Goal: Information Seeking & Learning: Learn about a topic

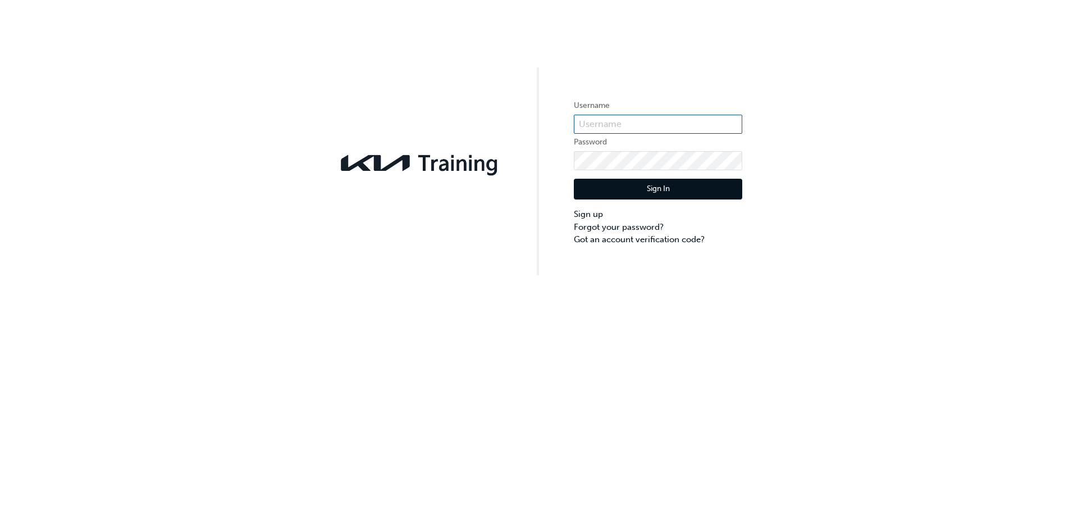
type input "KAU86231A5"
click at [655, 187] on button "Sign In" at bounding box center [658, 189] width 168 height 21
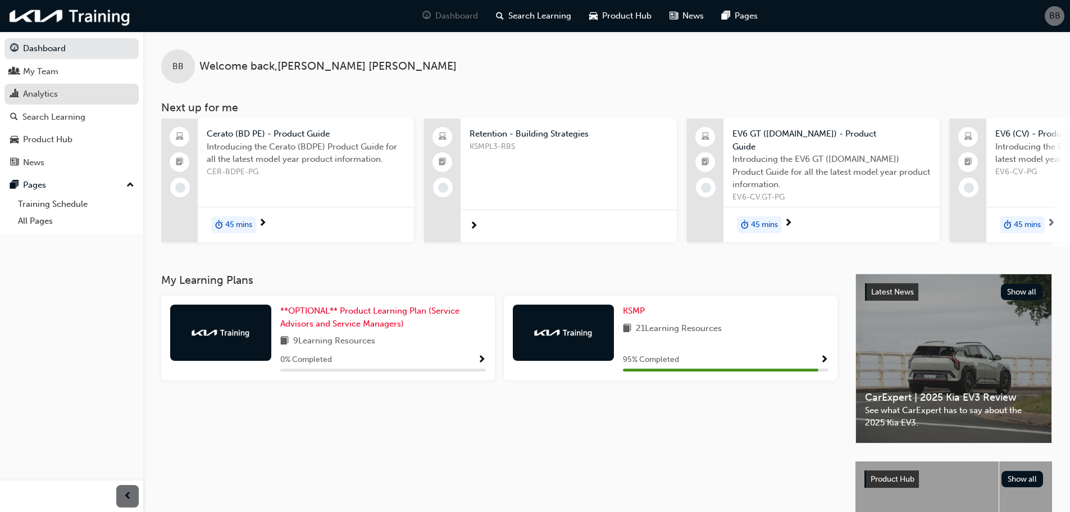
click at [44, 97] on div "Analytics" at bounding box center [40, 94] width 35 height 13
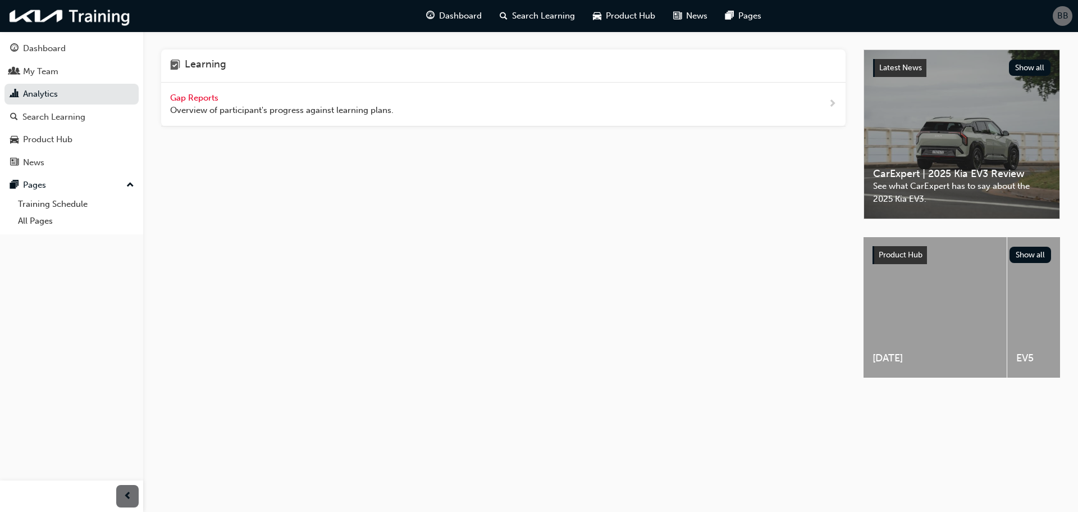
click at [191, 99] on span "Gap Reports" at bounding box center [195, 98] width 51 height 10
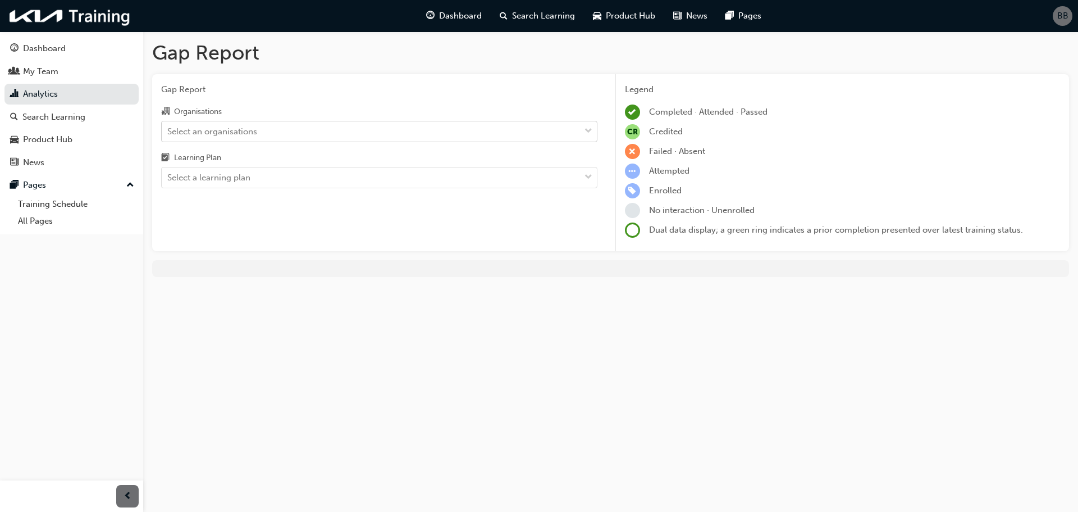
click at [422, 140] on div "Select an organisations" at bounding box center [371, 131] width 418 height 20
click at [168, 135] on input "Organisations Select an organisations" at bounding box center [167, 131] width 1 height 10
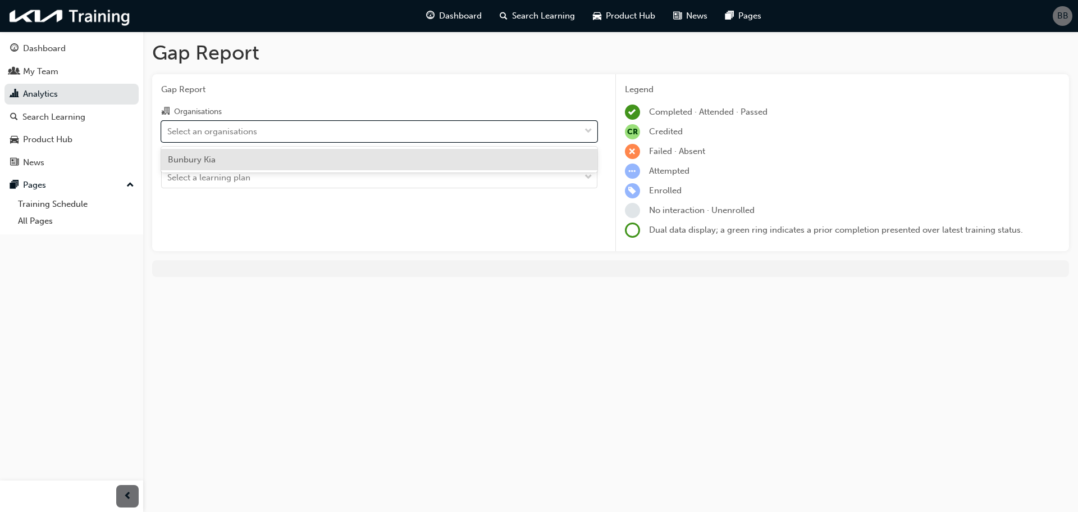
click at [226, 159] on div "Bunbury Kia" at bounding box center [379, 160] width 436 height 22
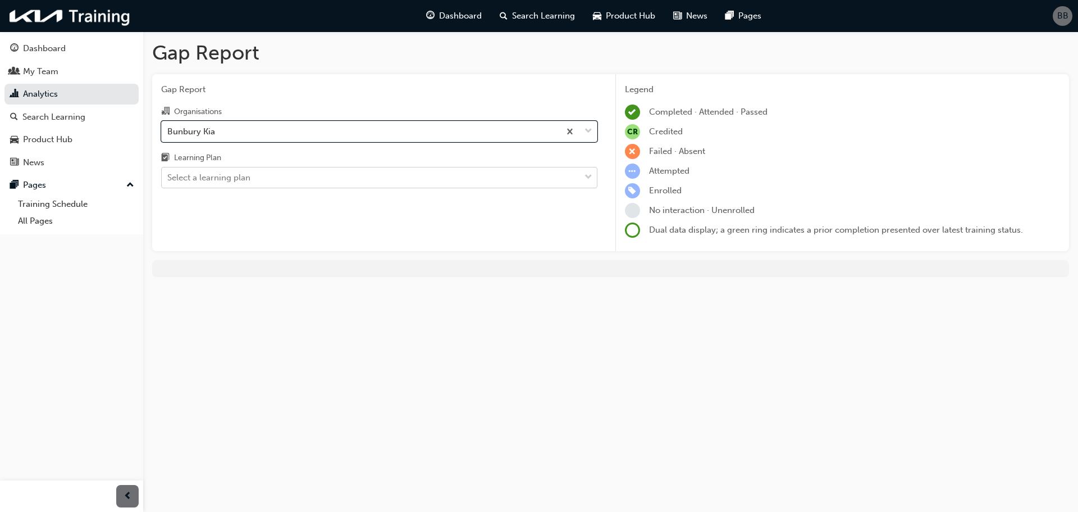
click at [228, 183] on div "Select a learning plan" at bounding box center [208, 177] width 83 height 13
click at [168, 182] on input "Learning Plan Select a learning plan" at bounding box center [167, 177] width 1 height 10
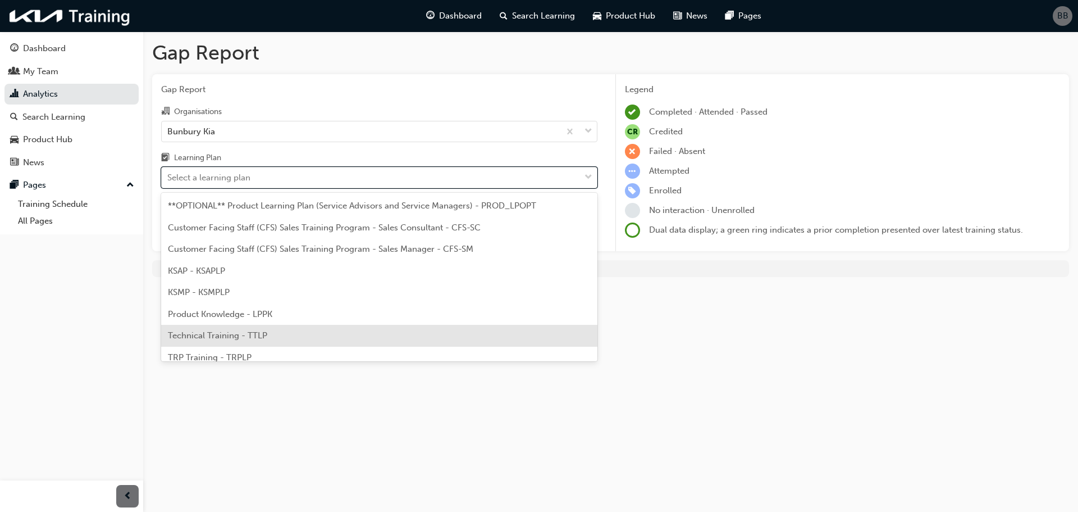
click at [717, 354] on div "Gap Report Gap Report Organisations Bunbury Kia Learning Plan option Technical …" at bounding box center [539, 256] width 1078 height 512
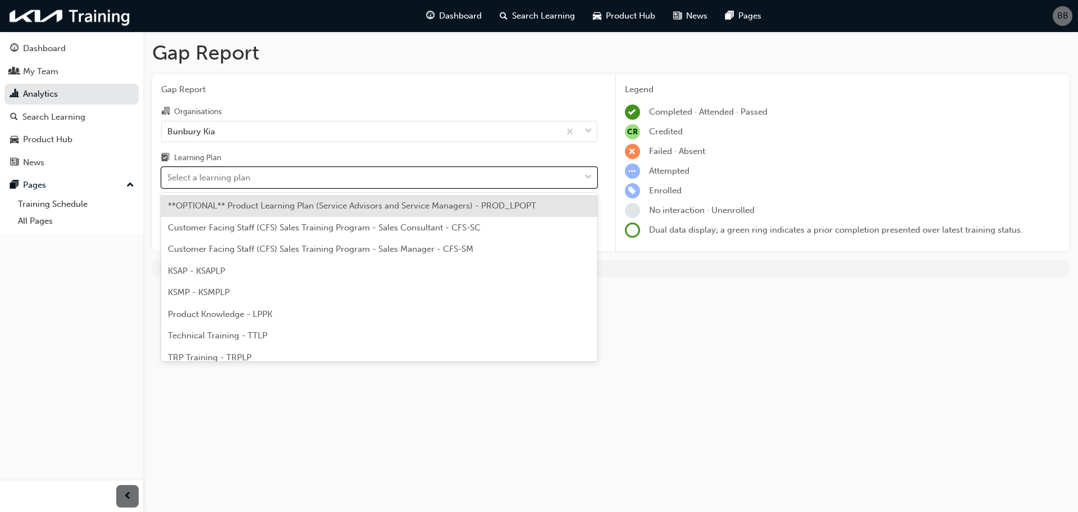
click at [587, 177] on span "down-icon" at bounding box center [589, 177] width 8 height 15
click at [168, 177] on input "Learning Plan option **OPTIONAL** Product Learning Plan (Service Advisors and S…" at bounding box center [167, 177] width 1 height 10
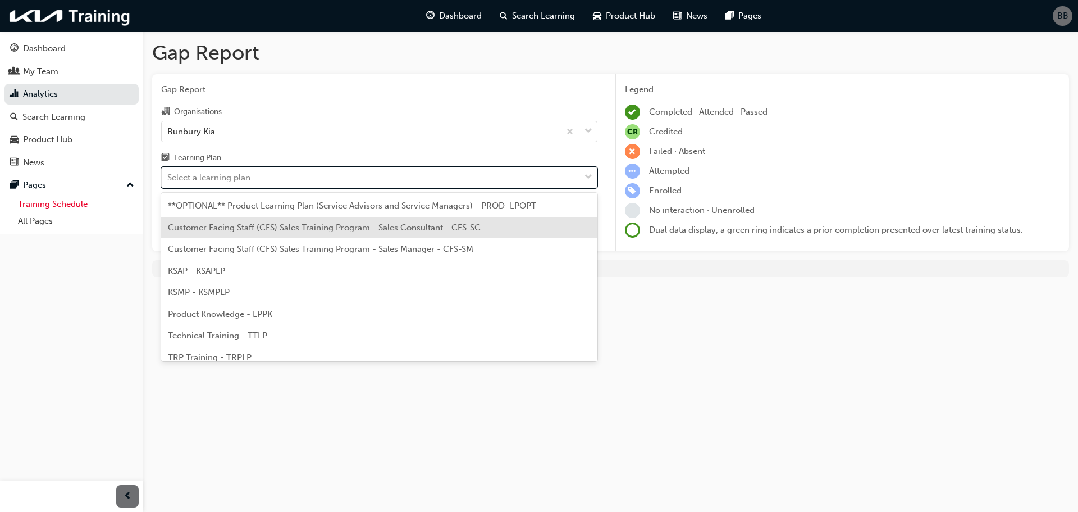
click at [59, 203] on link "Training Schedule" at bounding box center [75, 203] width 125 height 17
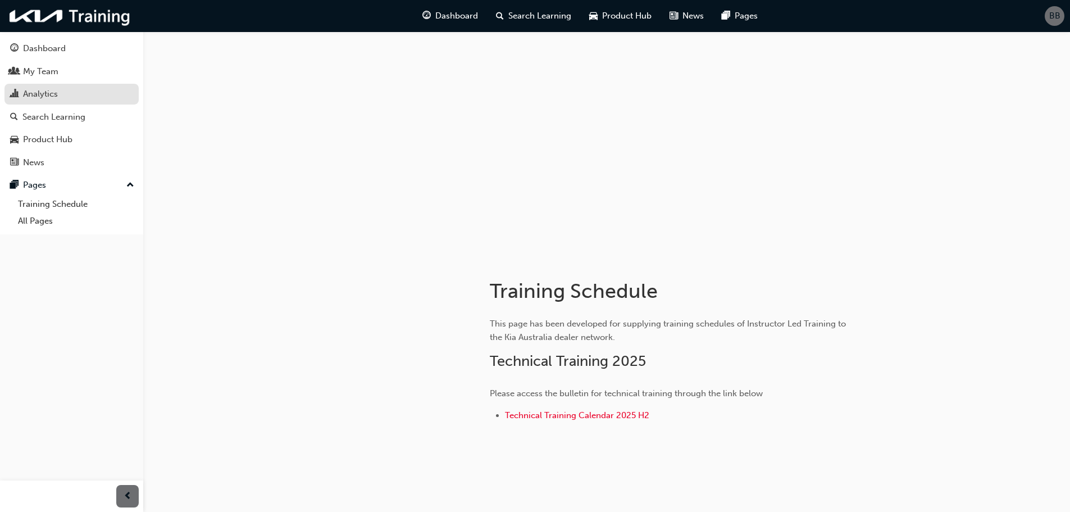
click at [47, 95] on div "Analytics" at bounding box center [40, 94] width 35 height 13
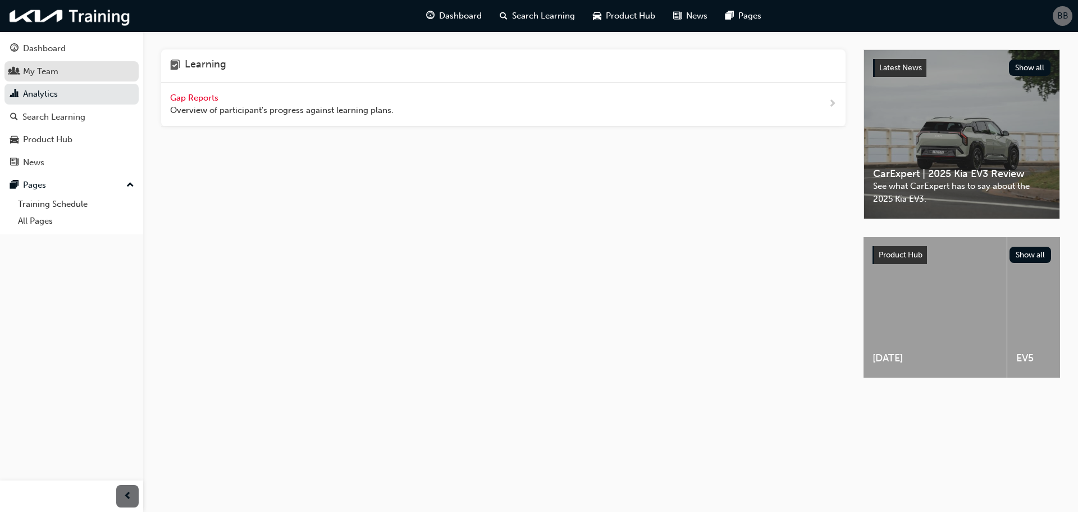
click at [45, 74] on div "My Team" at bounding box center [40, 71] width 35 height 13
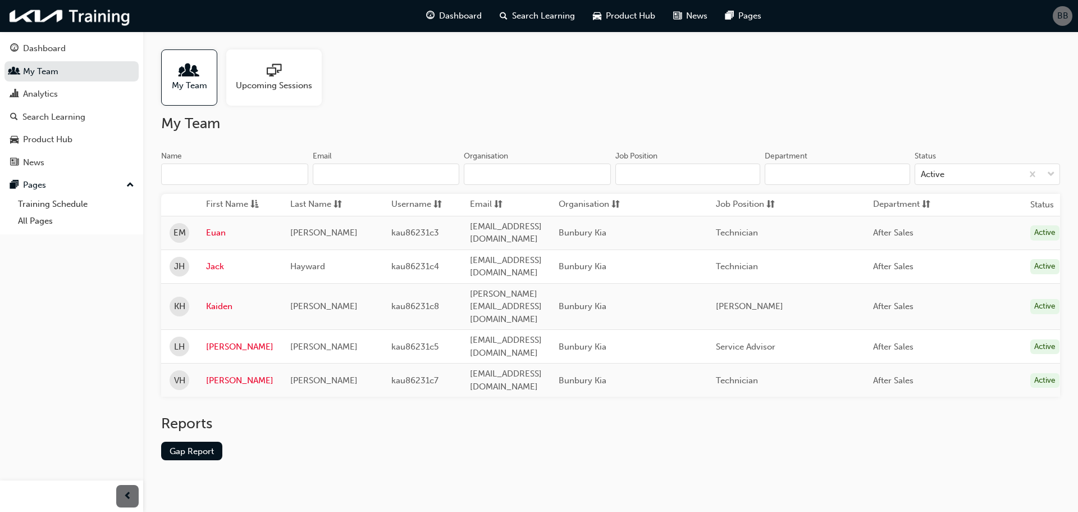
click at [230, 168] on input "Name" at bounding box center [234, 173] width 147 height 21
type input "[PERSON_NAME]"
type input "[EMAIL_ADDRESS][DOMAIN_NAME]"
type input "BUNBURY KIA"
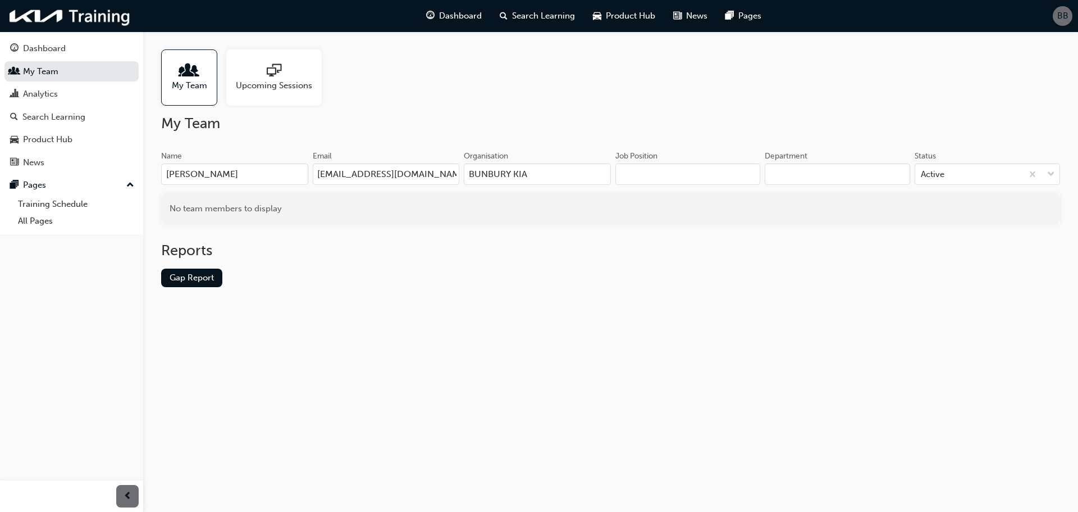
click at [682, 175] on input "Job Position" at bounding box center [687, 173] width 145 height 21
type input "service manager"
click at [838, 164] on input "Department" at bounding box center [837, 173] width 145 height 21
type input "service"
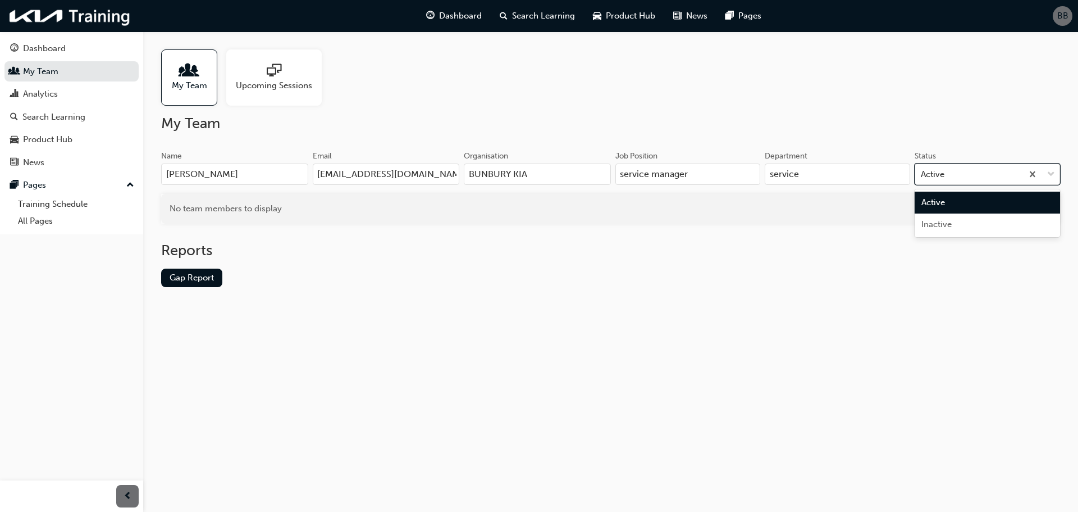
click at [1051, 172] on span "down-icon" at bounding box center [1051, 174] width 8 height 15
click at [922, 172] on input "Status option Active focused, 1 of 2. 2 results available. Use Up and Down to c…" at bounding box center [921, 174] width 1 height 10
click at [947, 200] on div "Active" at bounding box center [987, 202] width 145 height 22
click at [181, 274] on link "Gap Report" at bounding box center [191, 277] width 61 height 19
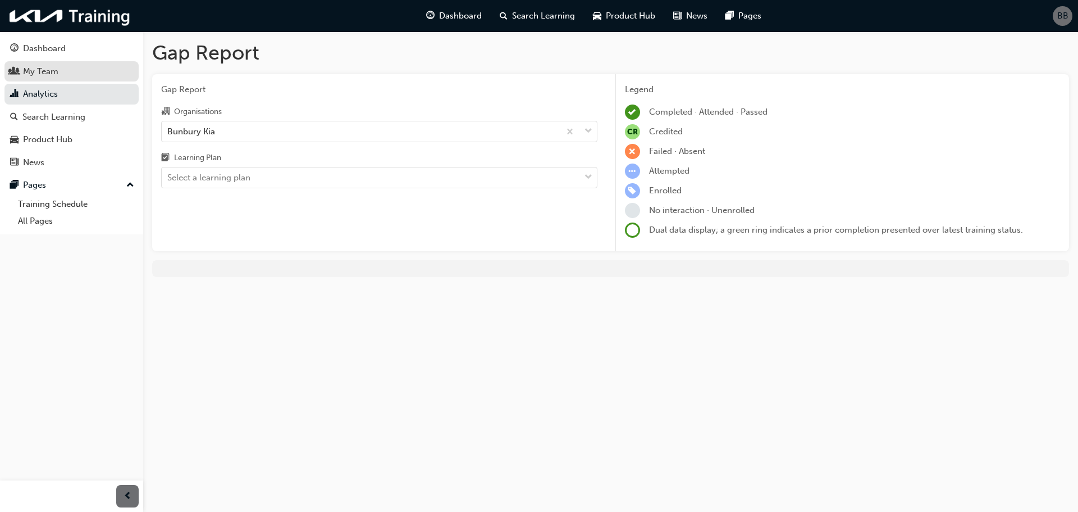
click at [37, 71] on div "My Team" at bounding box center [40, 71] width 35 height 13
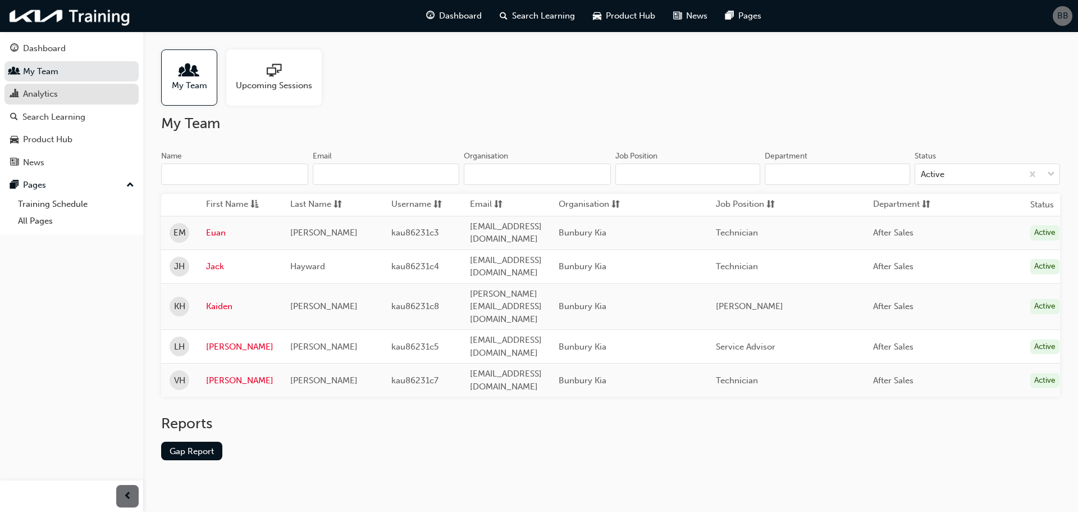
click at [43, 95] on div "Analytics" at bounding box center [40, 94] width 35 height 13
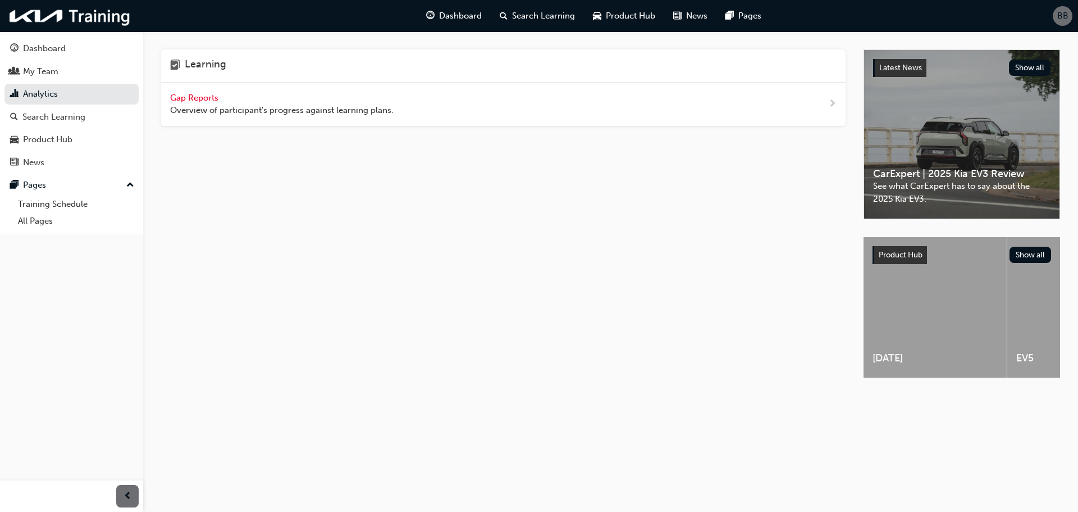
click at [191, 95] on span "Gap Reports" at bounding box center [195, 98] width 51 height 10
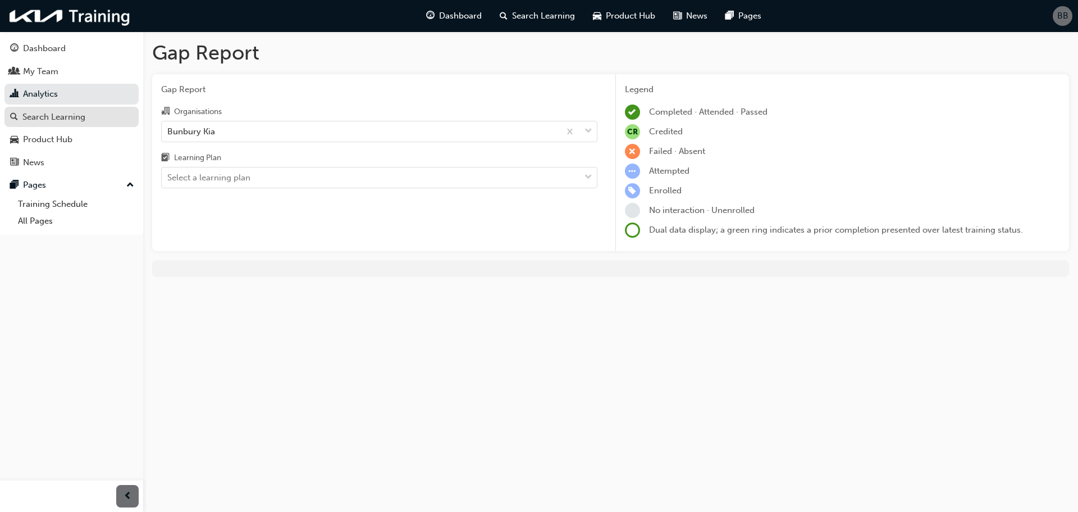
click at [74, 119] on div "Search Learning" at bounding box center [53, 117] width 63 height 13
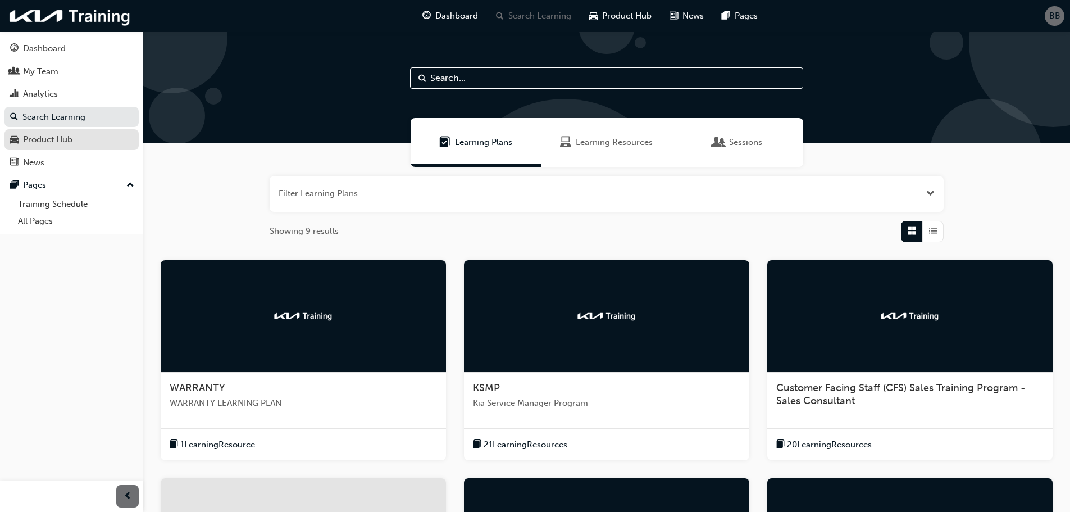
click at [37, 143] on div "Product Hub" at bounding box center [47, 139] width 49 height 13
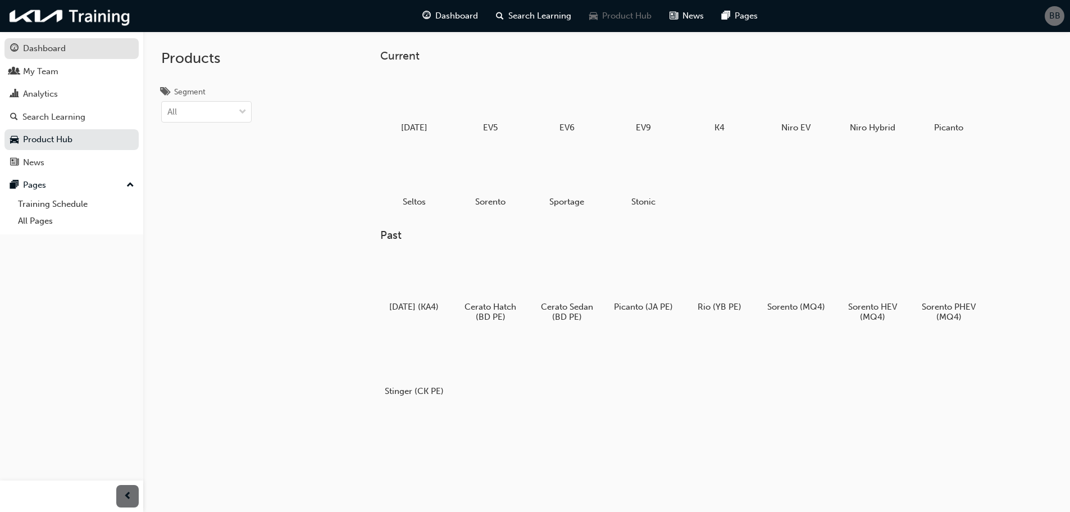
click at [49, 48] on div "Dashboard" at bounding box center [44, 48] width 43 height 13
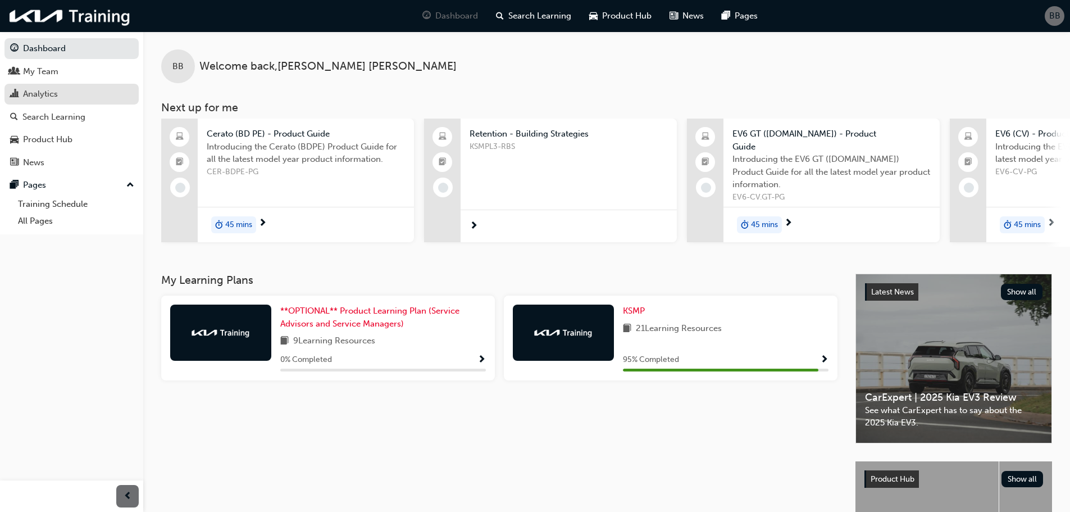
click at [61, 96] on div "Analytics" at bounding box center [71, 94] width 123 height 14
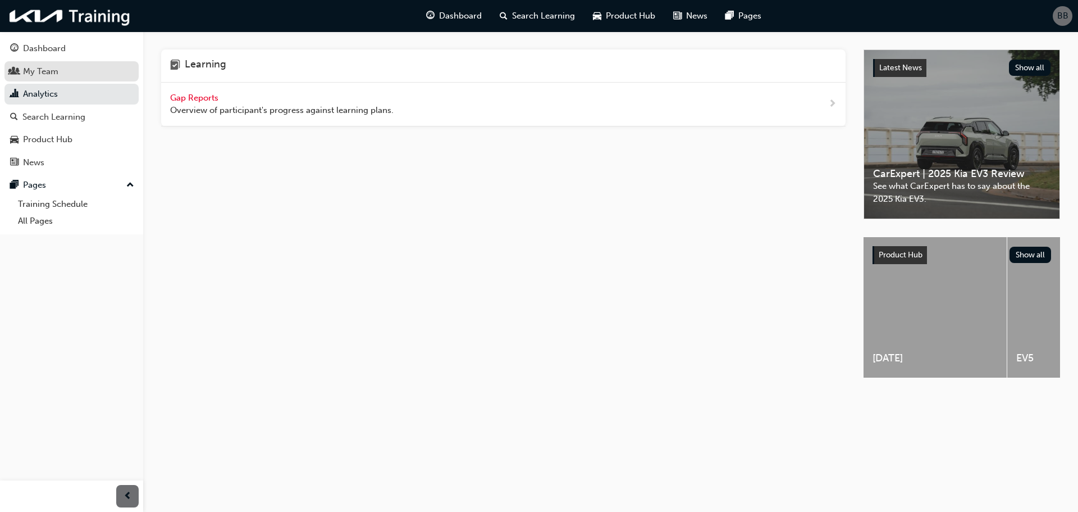
click at [39, 74] on div "My Team" at bounding box center [40, 71] width 35 height 13
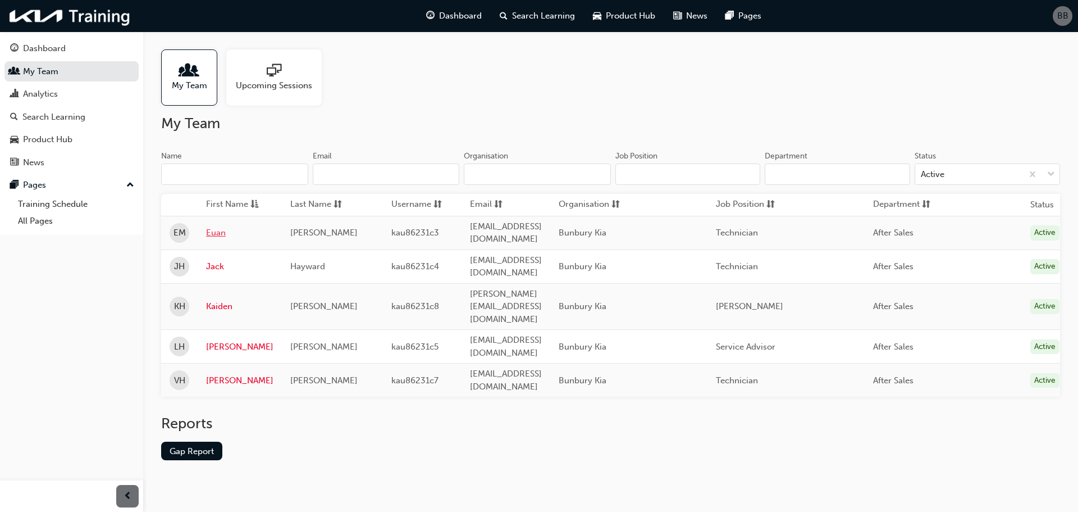
click at [218, 230] on link "Euan" at bounding box center [239, 232] width 67 height 13
click at [34, 99] on div "Analytics" at bounding box center [40, 94] width 35 height 13
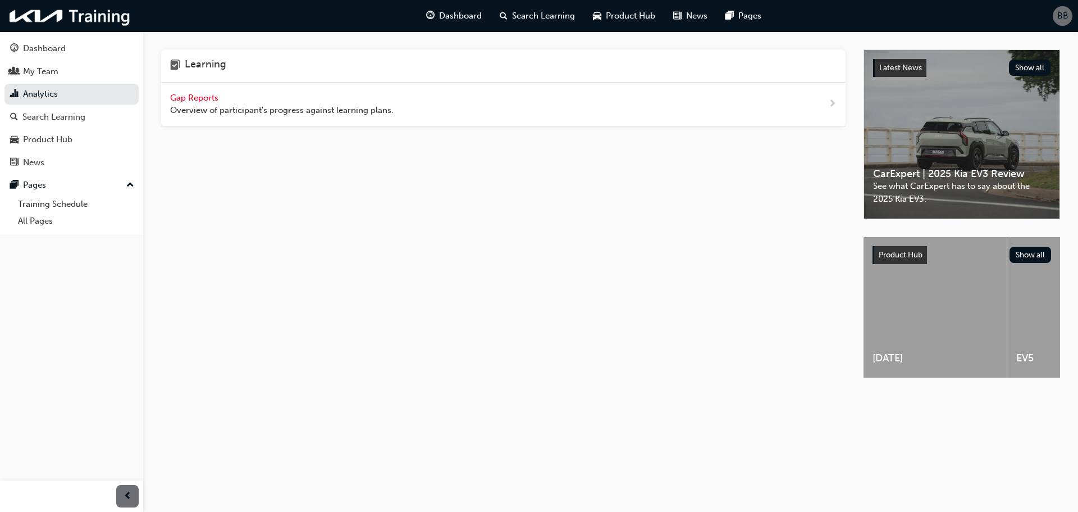
click at [194, 94] on span "Gap Reports" at bounding box center [195, 98] width 51 height 10
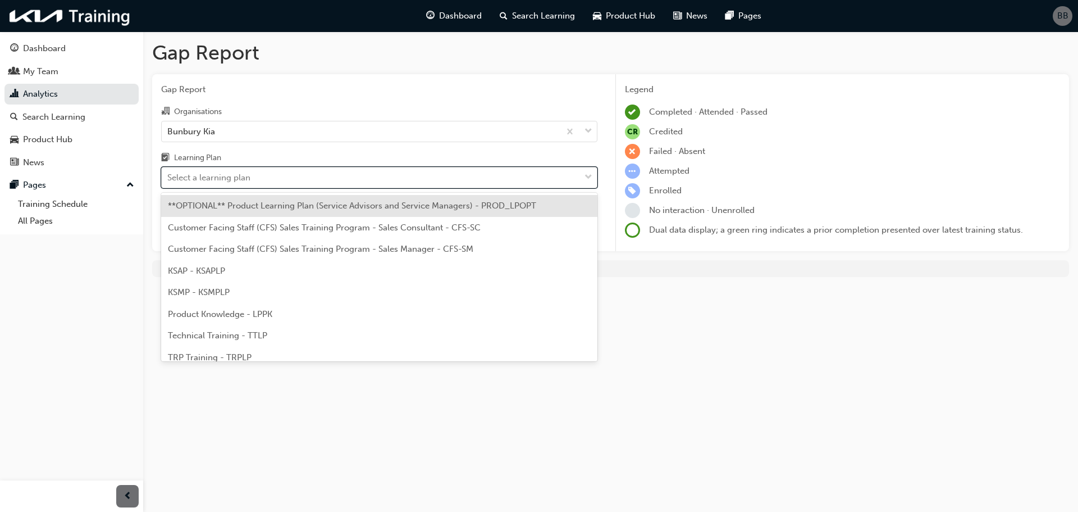
click at [204, 177] on div "Select a learning plan" at bounding box center [208, 177] width 83 height 13
click at [168, 177] on input "Learning Plan option **OPTIONAL** Product Learning Plan (Service Advisors and S…" at bounding box center [167, 177] width 1 height 10
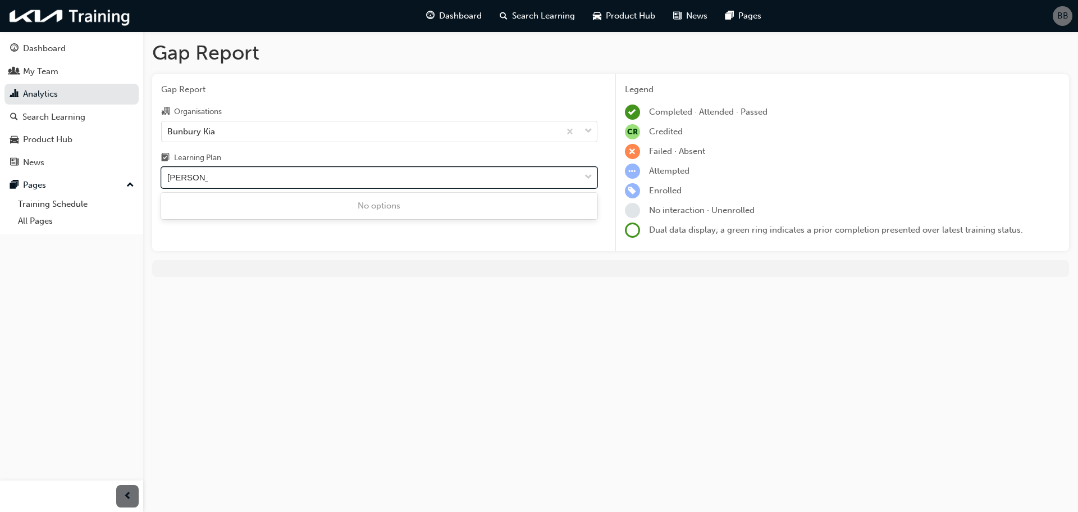
type input "[PERSON_NAME]"
click at [519, 293] on div "Gap Report Gap Report Organisations Bunbury Kia Learning Plan 0 results availab…" at bounding box center [610, 162] width 935 height 263
click at [590, 179] on span "down-icon" at bounding box center [589, 177] width 8 height 15
click at [168, 179] on input "Learning Plan Select a learning plan" at bounding box center [167, 177] width 1 height 10
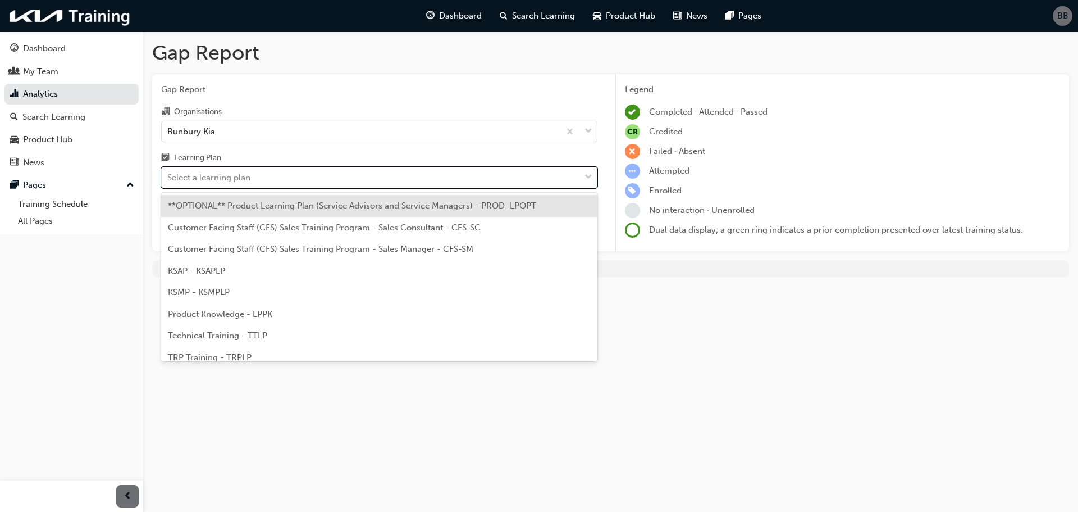
click at [407, 199] on div "**OPTIONAL** Product Learning Plan (Service Advisors and Service Managers) - PR…" at bounding box center [379, 206] width 436 height 22
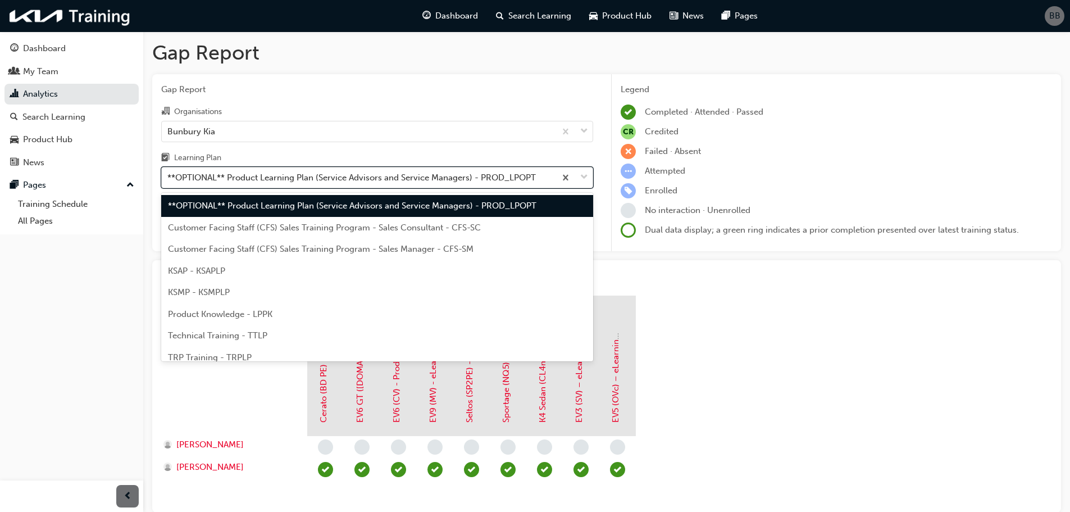
click at [585, 174] on span "down-icon" at bounding box center [584, 177] width 8 height 15
click at [168, 174] on input "Learning Plan option **OPTIONAL** Product Learning Plan (Service Advisors and S…" at bounding box center [167, 177] width 1 height 10
click at [401, 229] on span "Customer Facing Staff (CFS) Sales Training Program - Sales Consultant - CFS-SC" at bounding box center [324, 227] width 313 height 10
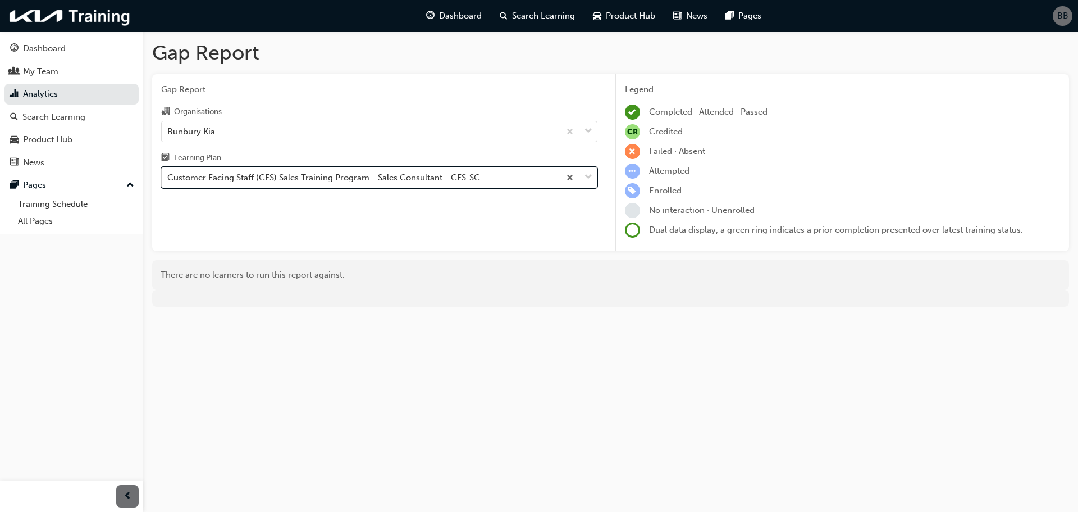
click at [590, 177] on span "down-icon" at bounding box center [589, 177] width 8 height 15
click at [168, 177] on input "Learning Plan option Customer Facing Staff (CFS) Sales Training Program - Sales…" at bounding box center [167, 177] width 1 height 10
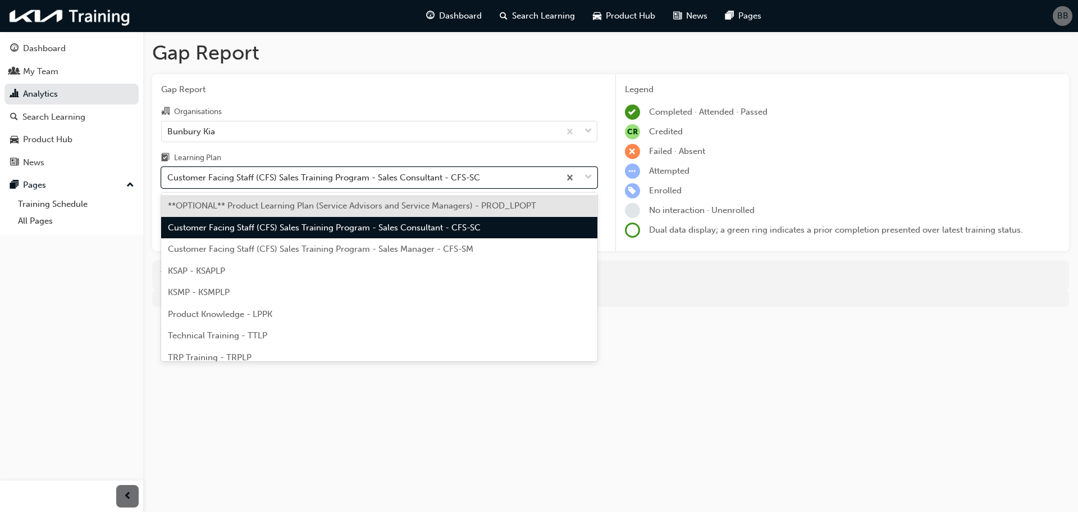
click at [282, 244] on span "Customer Facing Staff (CFS) Sales Training Program - Sales Manager - CFS-SM" at bounding box center [320, 249] width 305 height 10
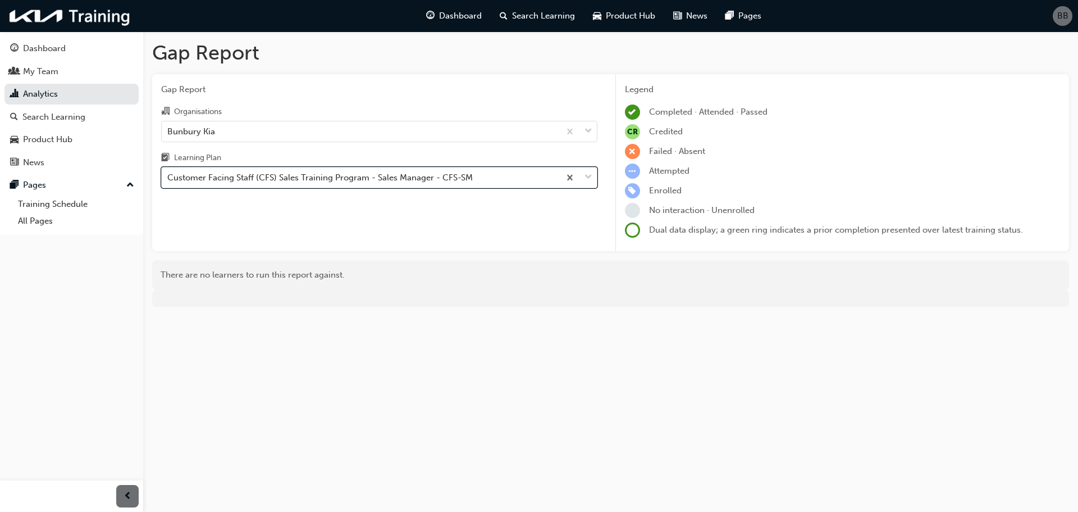
click at [589, 177] on span "down-icon" at bounding box center [589, 177] width 8 height 15
click at [168, 177] on input "Learning Plan option Customer Facing Staff (CFS) Sales Training Program - Sales…" at bounding box center [167, 177] width 1 height 10
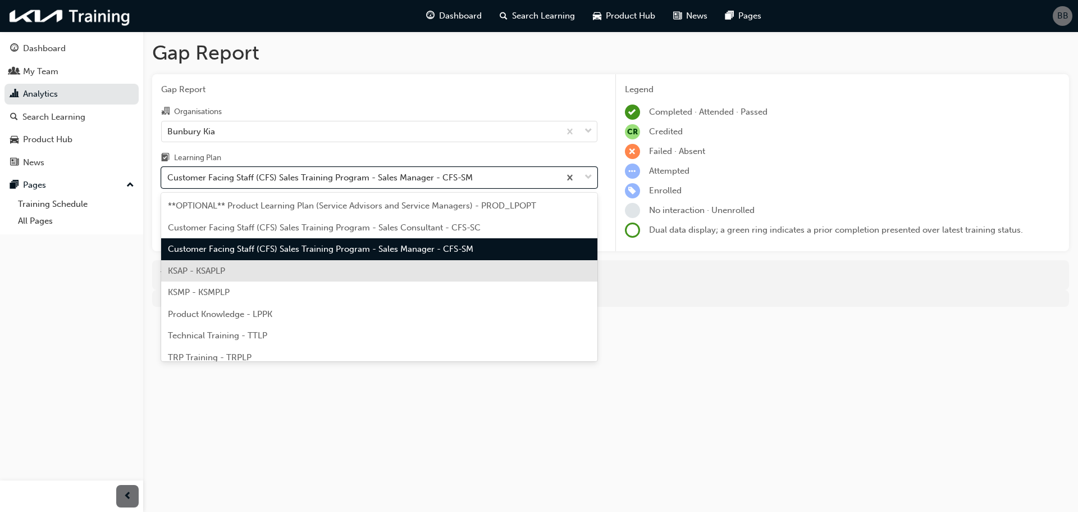
click at [337, 272] on div "KSAP - KSAPLP" at bounding box center [379, 271] width 436 height 22
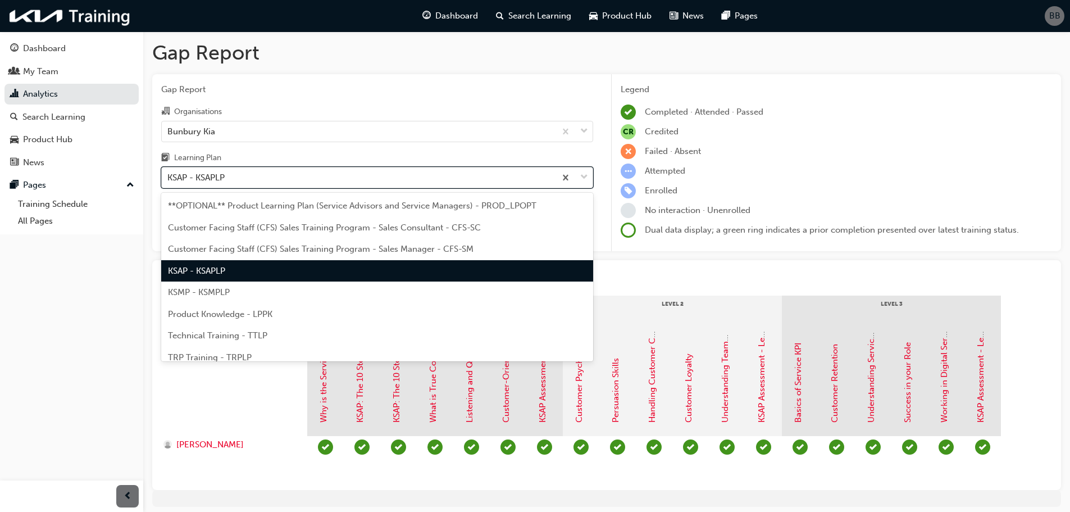
click at [587, 176] on span "down-icon" at bounding box center [584, 177] width 8 height 15
click at [168, 176] on input "Learning Plan option KSAP - KSAPLP, selected. option KSAP - KSAPLP focused, 4 o…" at bounding box center [167, 177] width 1 height 10
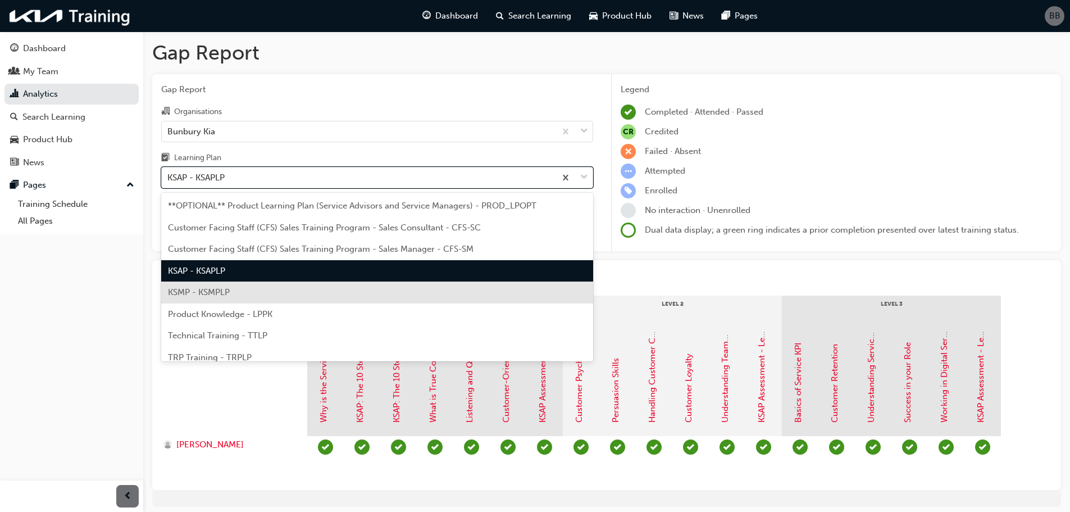
click at [230, 296] on span "KSMP - KSMPLP" at bounding box center [199, 292] width 62 height 10
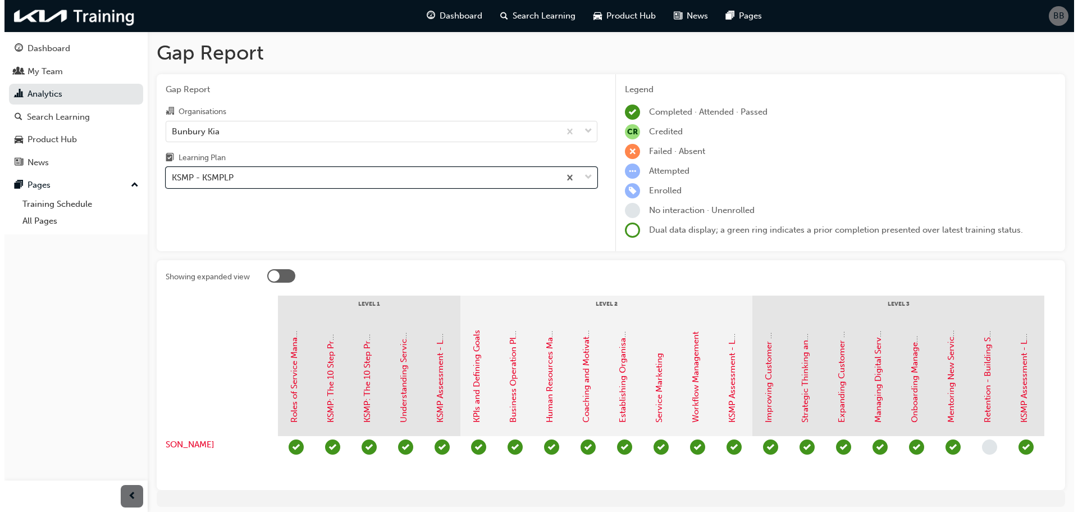
scroll to position [0, 45]
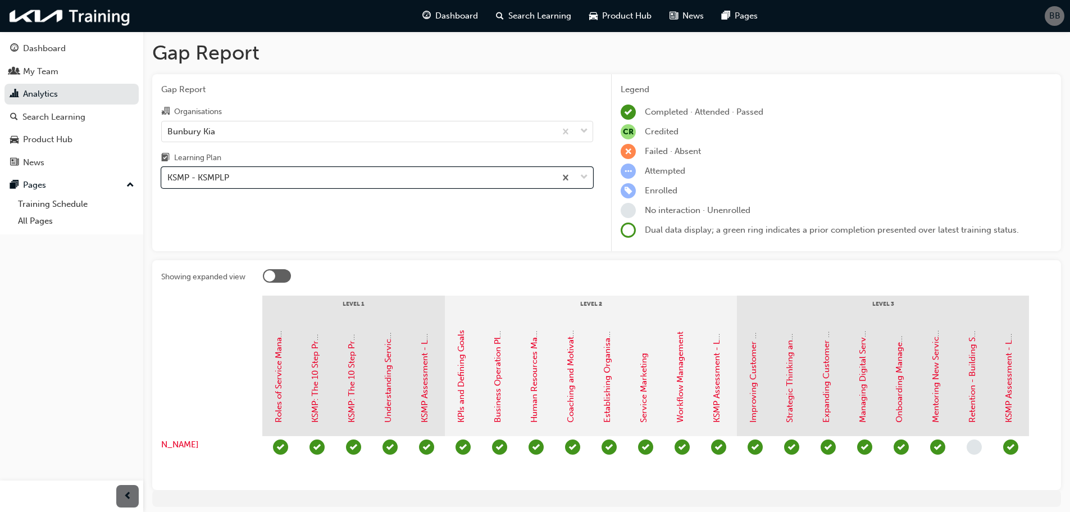
click at [974, 443] on span "learningRecordVerb_NONE-icon" at bounding box center [973, 446] width 15 height 15
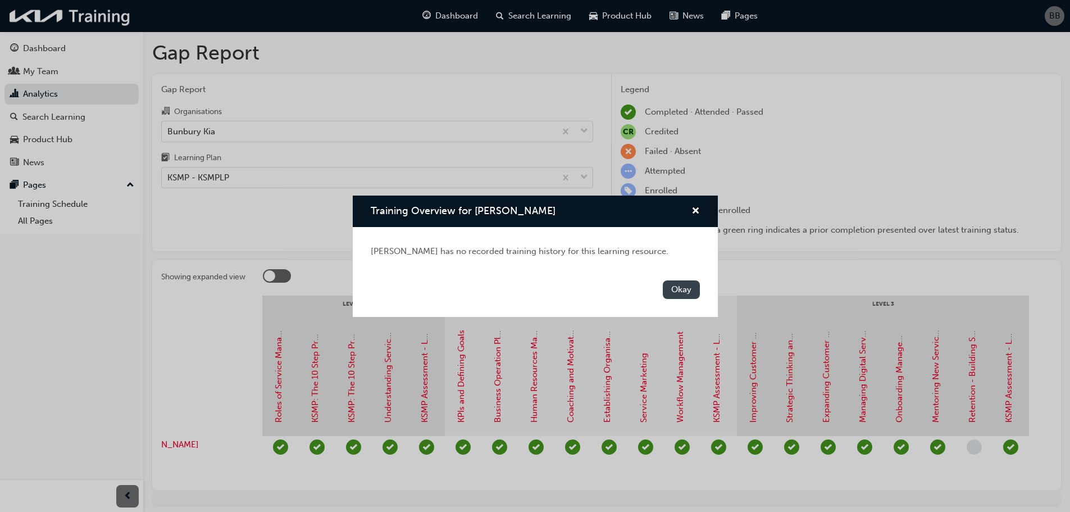
click at [675, 288] on button "Okay" at bounding box center [681, 289] width 37 height 19
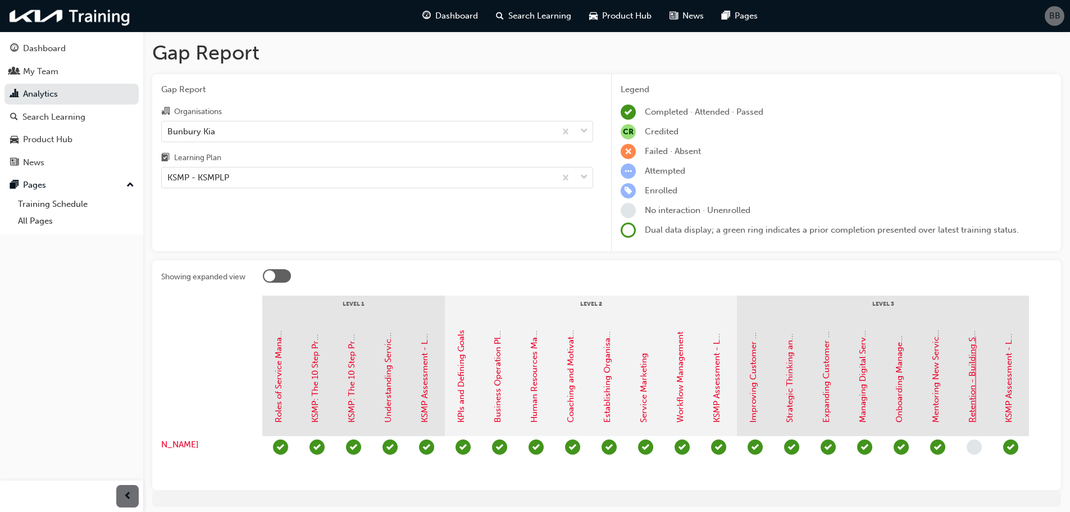
click at [974, 401] on link "Retention - Building Strategies" at bounding box center [972, 362] width 10 height 119
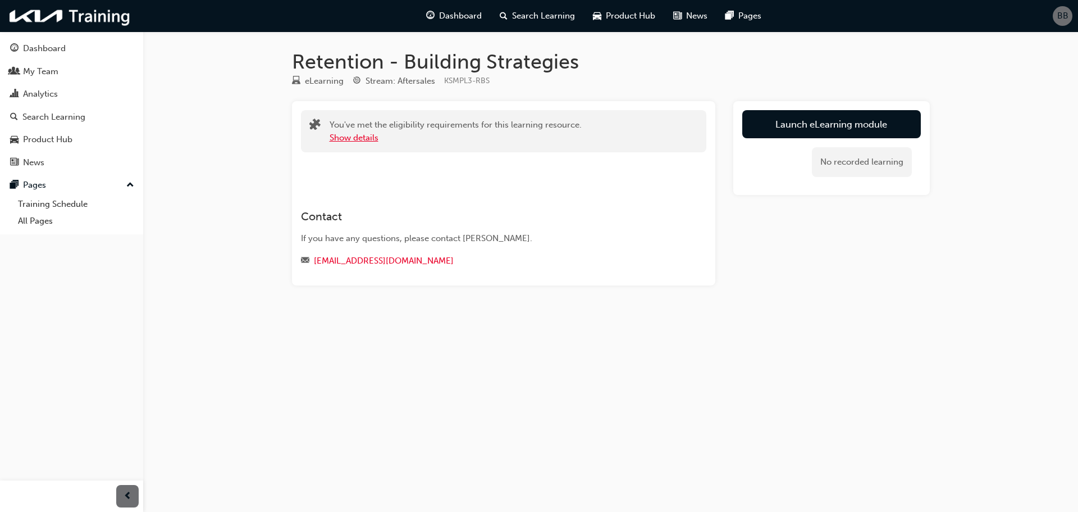
click at [352, 138] on button "Show details" at bounding box center [354, 137] width 49 height 13
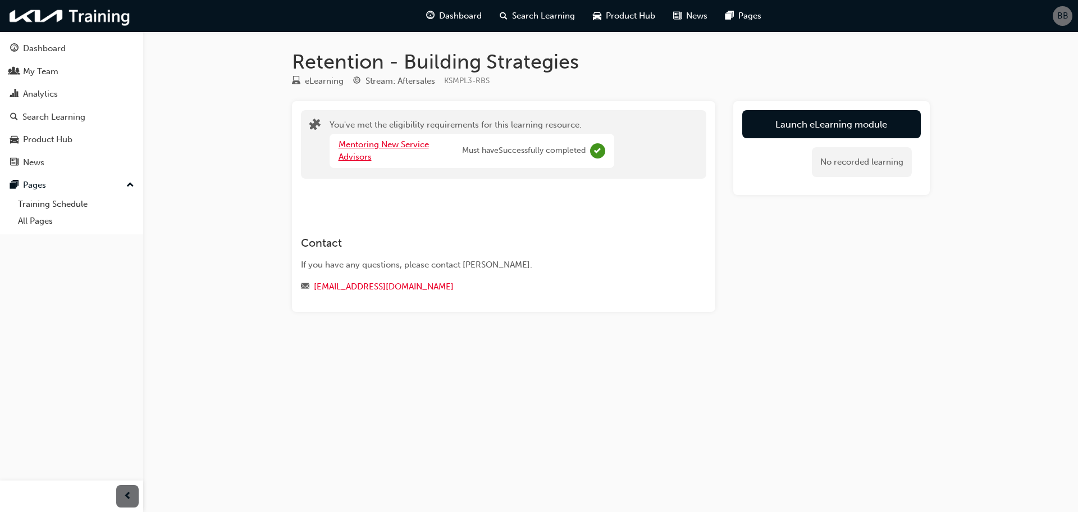
click at [372, 146] on link "Mentoring New Service Advisors" at bounding box center [384, 150] width 90 height 23
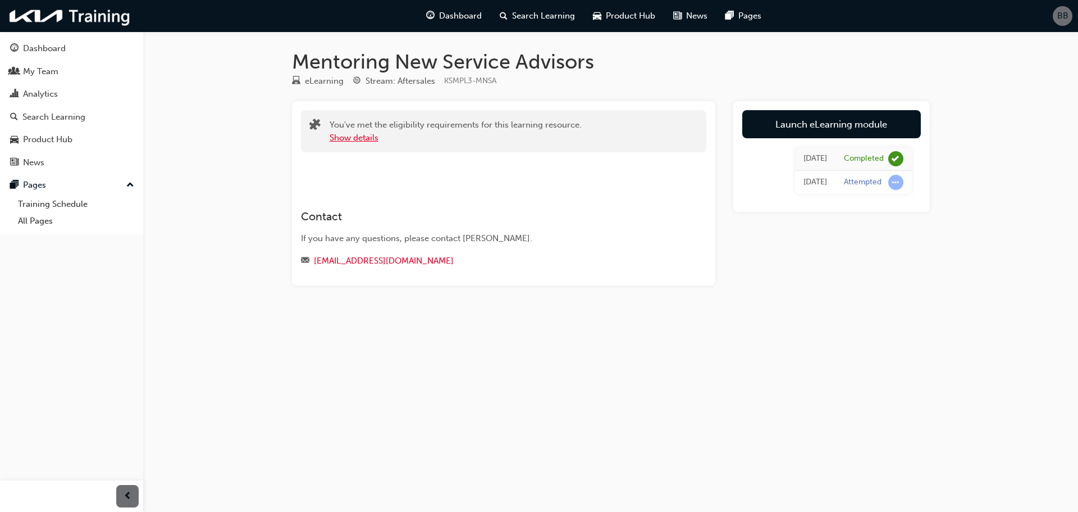
click at [354, 138] on button "Show details" at bounding box center [354, 137] width 49 height 13
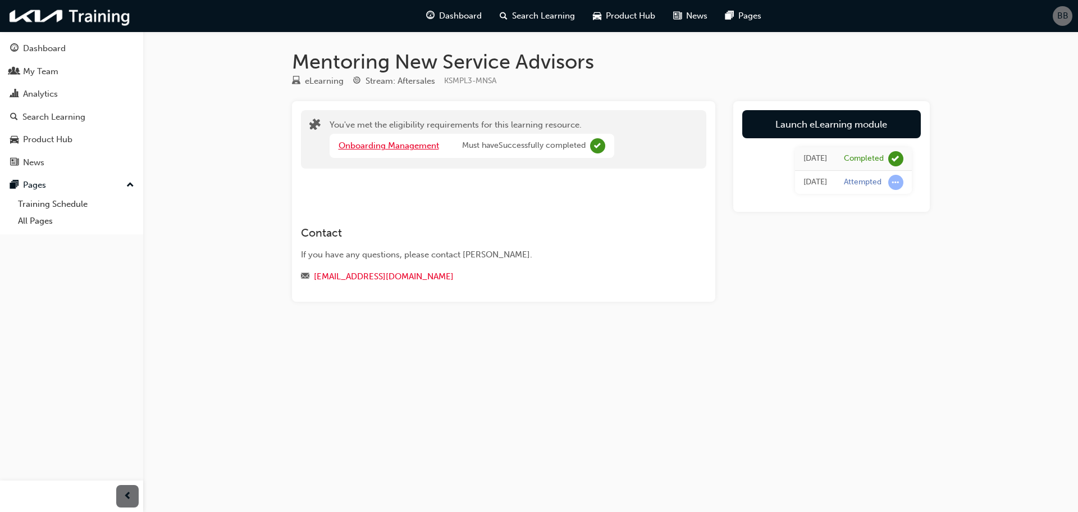
click at [402, 147] on link "Onboarding Management" at bounding box center [389, 145] width 101 height 10
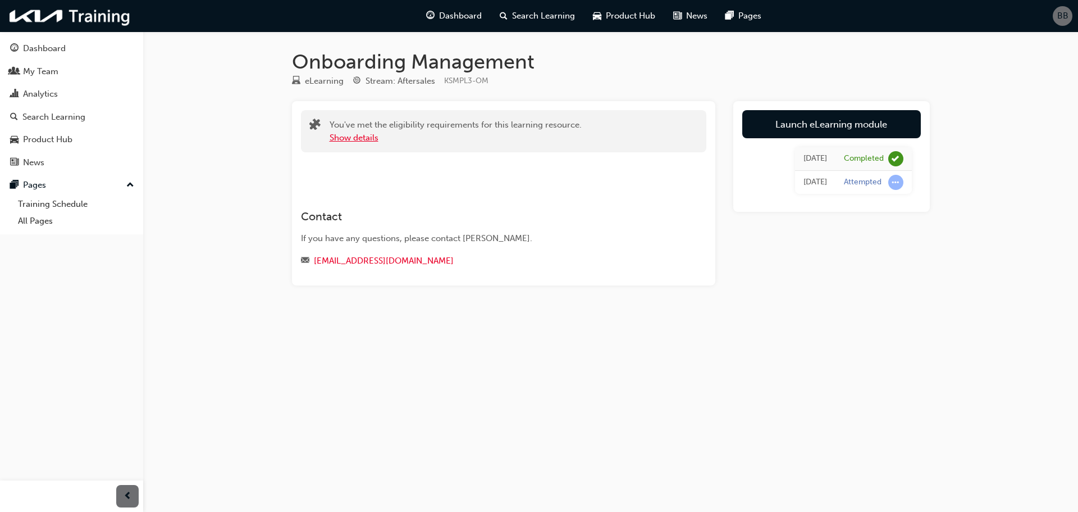
click at [332, 138] on button "Show details" at bounding box center [354, 137] width 49 height 13
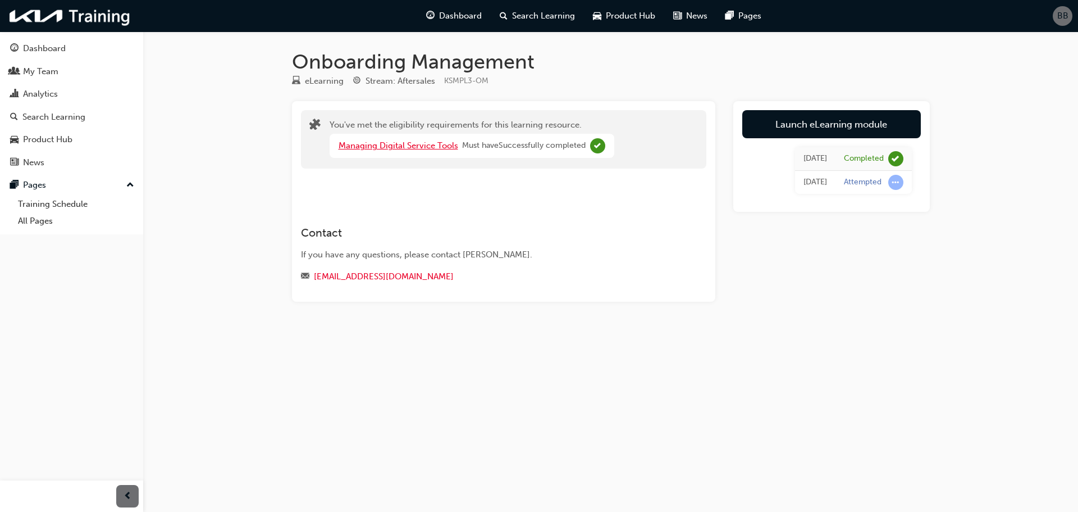
click at [385, 147] on link "Managing Digital Service Tools" at bounding box center [399, 145] width 120 height 10
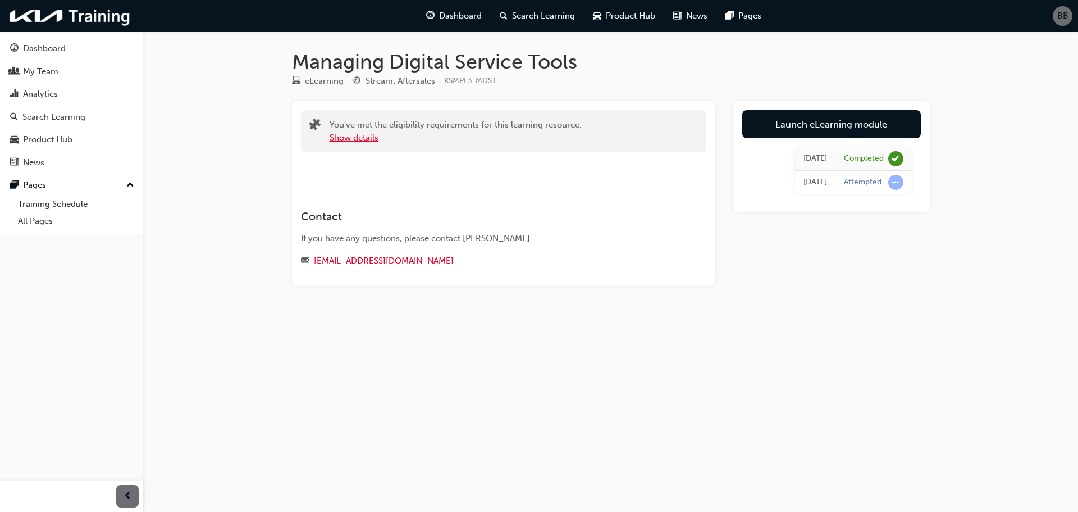
click at [358, 139] on button "Show details" at bounding box center [354, 137] width 49 height 13
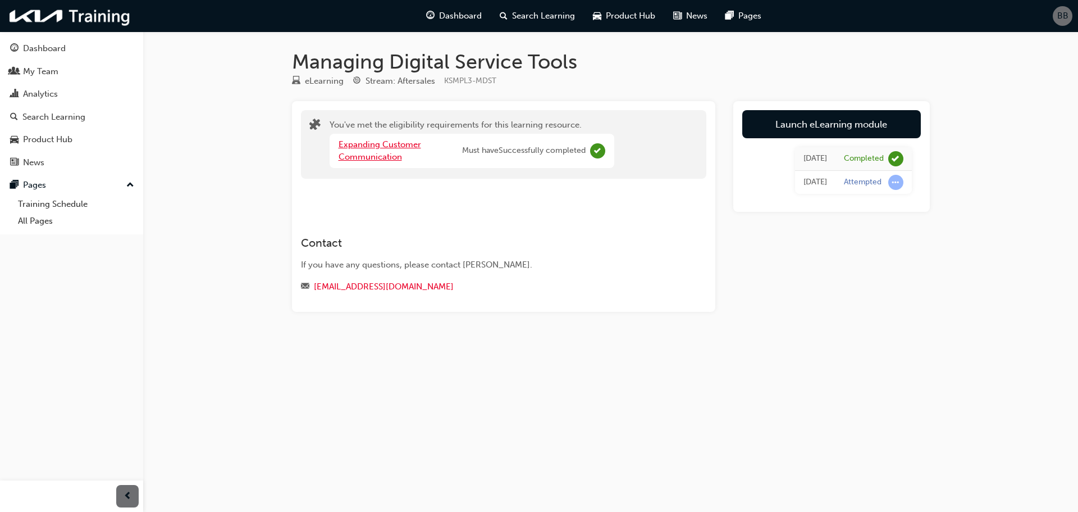
click at [358, 148] on link "Expanding Customer Communication" at bounding box center [380, 150] width 83 height 23
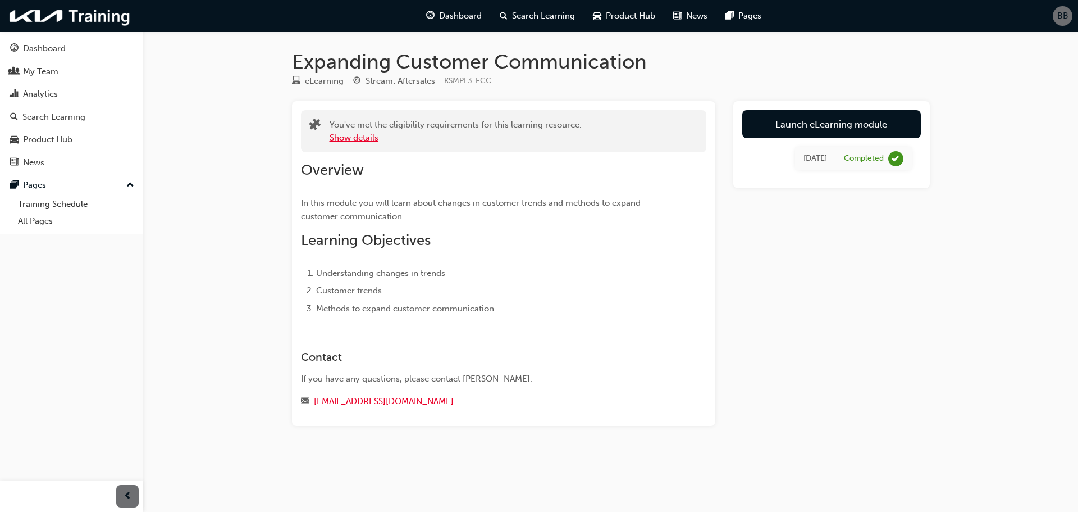
click at [358, 140] on button "Show details" at bounding box center [354, 137] width 49 height 13
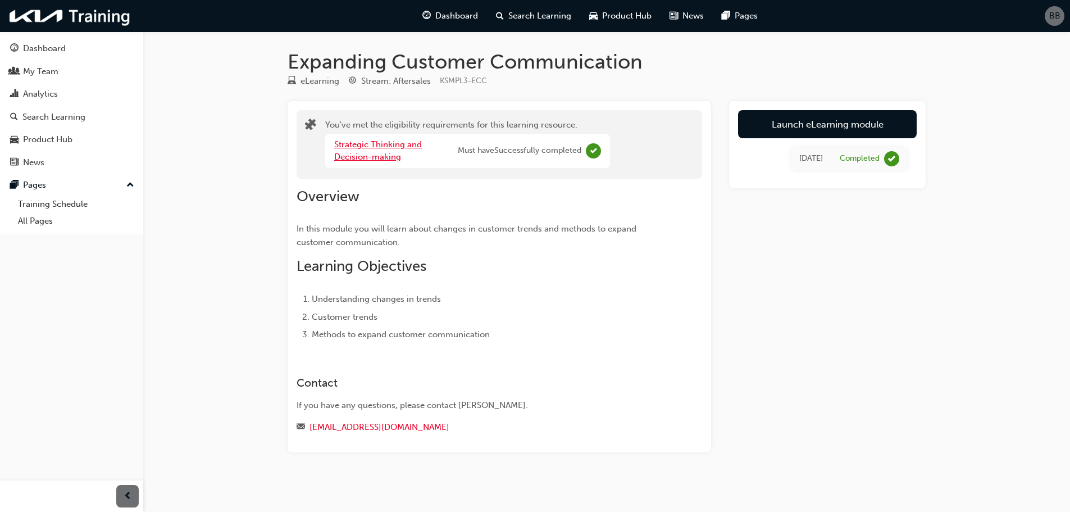
click at [358, 140] on link "Strategic Thinking and Decision-making" at bounding box center [378, 150] width 88 height 23
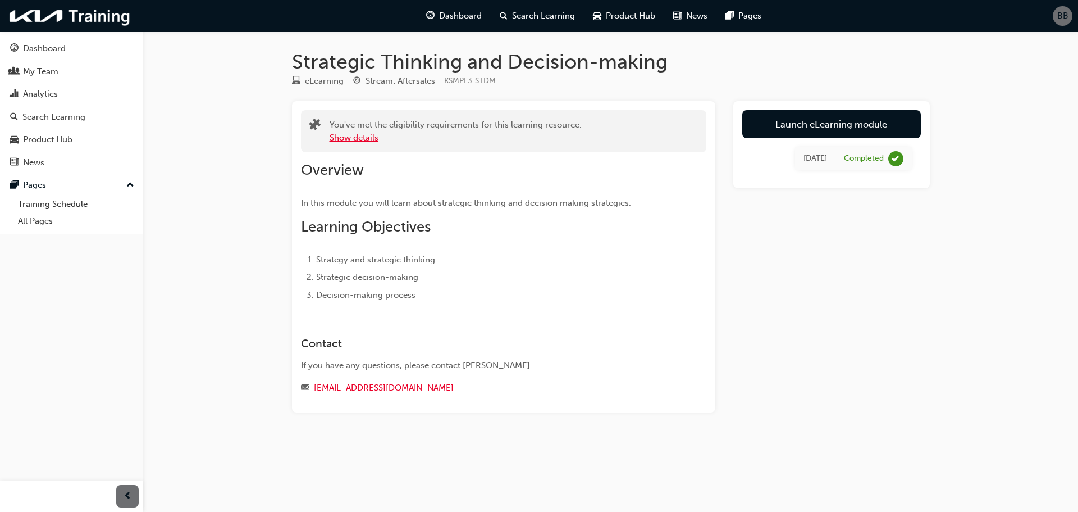
click at [358, 140] on button "Show details" at bounding box center [354, 137] width 49 height 13
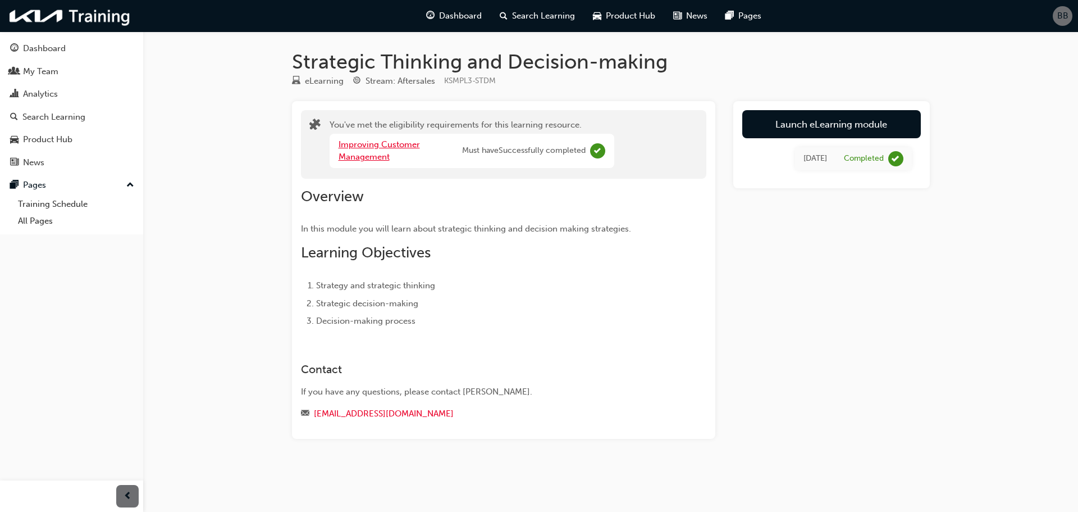
click at [358, 140] on link "Improving Customer Management" at bounding box center [379, 150] width 81 height 23
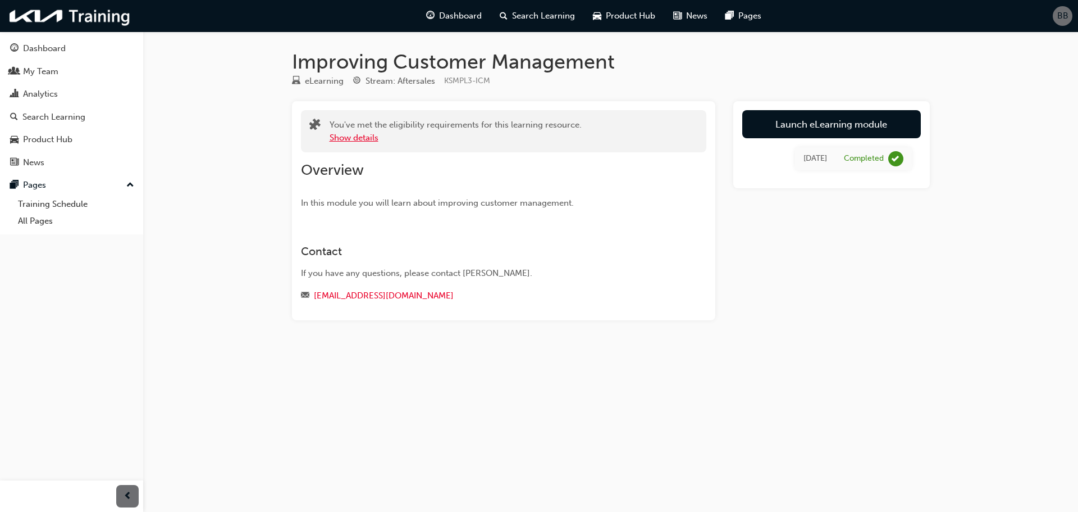
click at [358, 140] on button "Show details" at bounding box center [354, 137] width 49 height 13
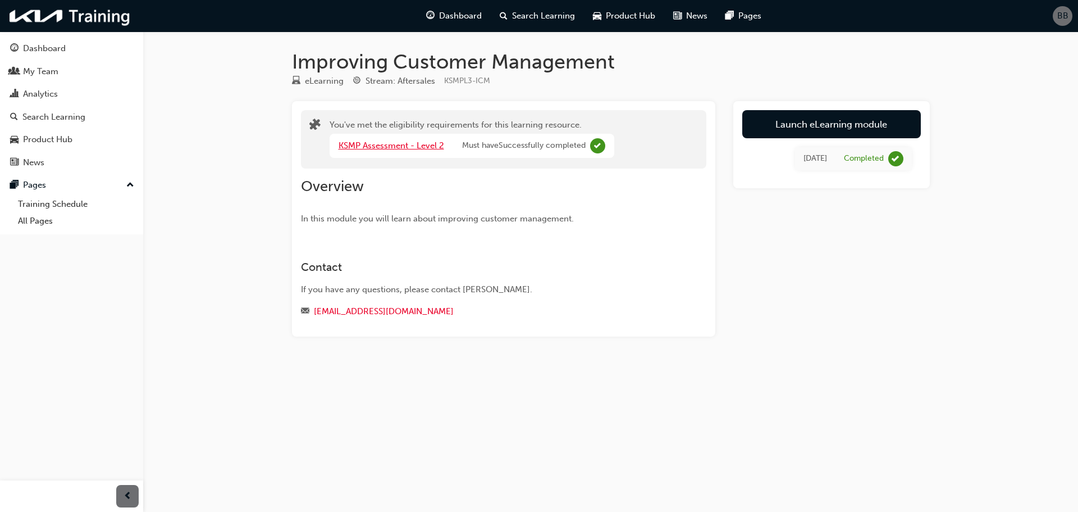
click at [359, 144] on link "KSMP Assessment - Level 2" at bounding box center [392, 145] width 106 height 10
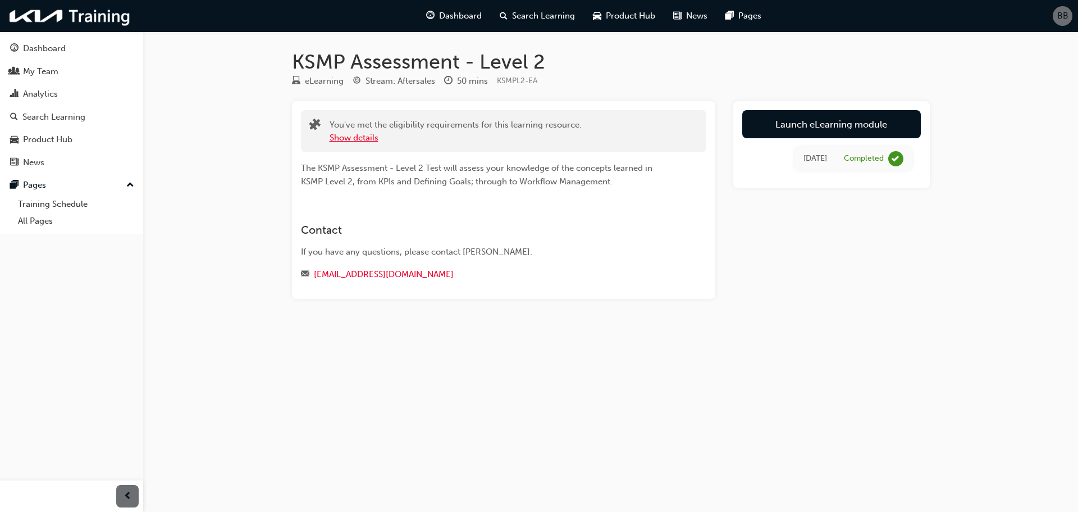
click at [359, 139] on button "Show details" at bounding box center [354, 137] width 49 height 13
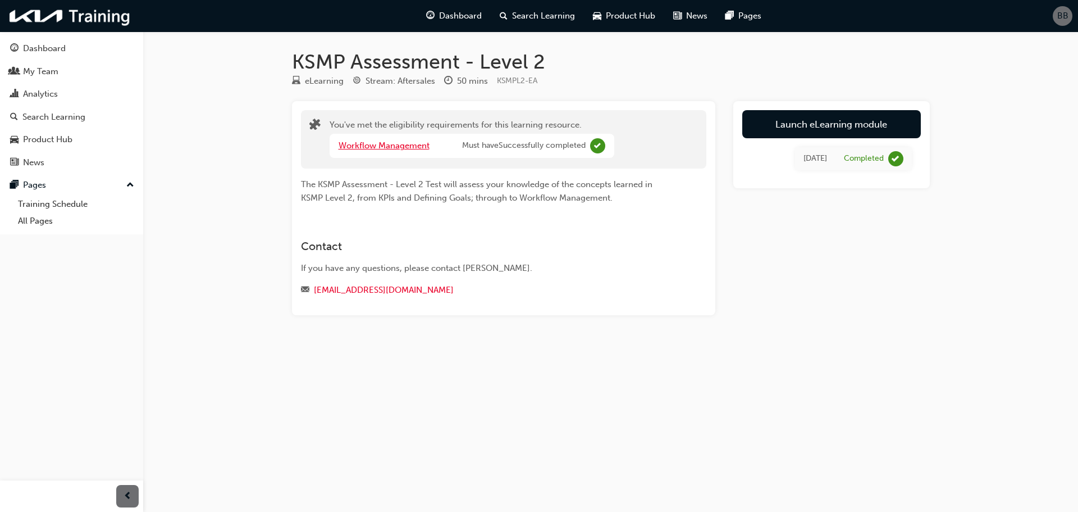
click at [360, 145] on link "Workflow Management" at bounding box center [384, 145] width 91 height 10
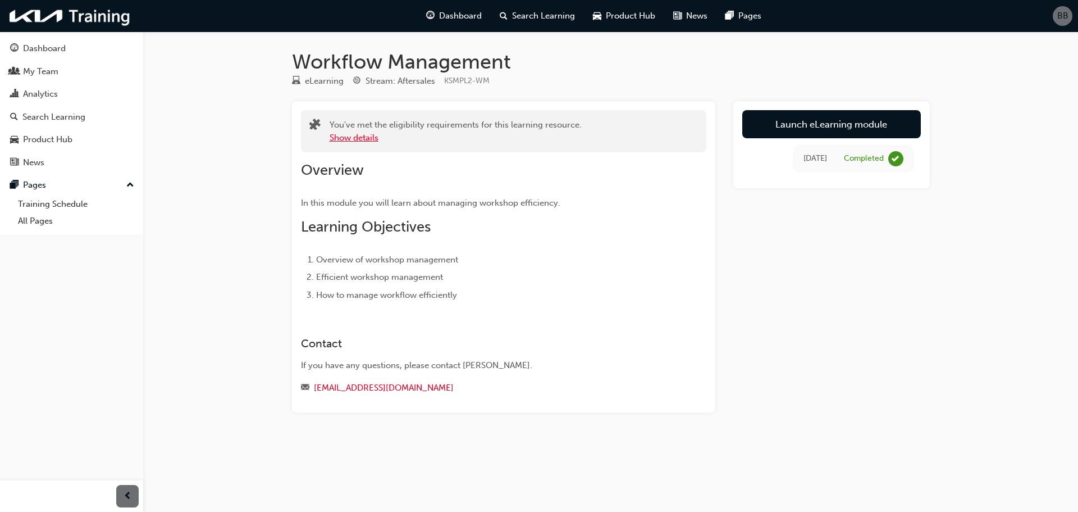
click at [360, 140] on button "Show details" at bounding box center [354, 137] width 49 height 13
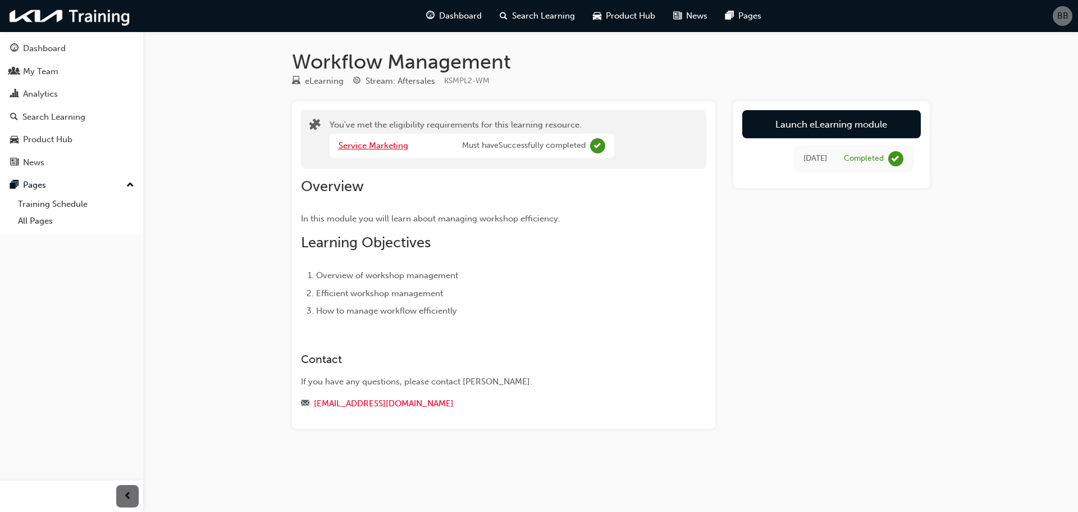
click at [360, 140] on link "Service Marketing" at bounding box center [374, 145] width 70 height 10
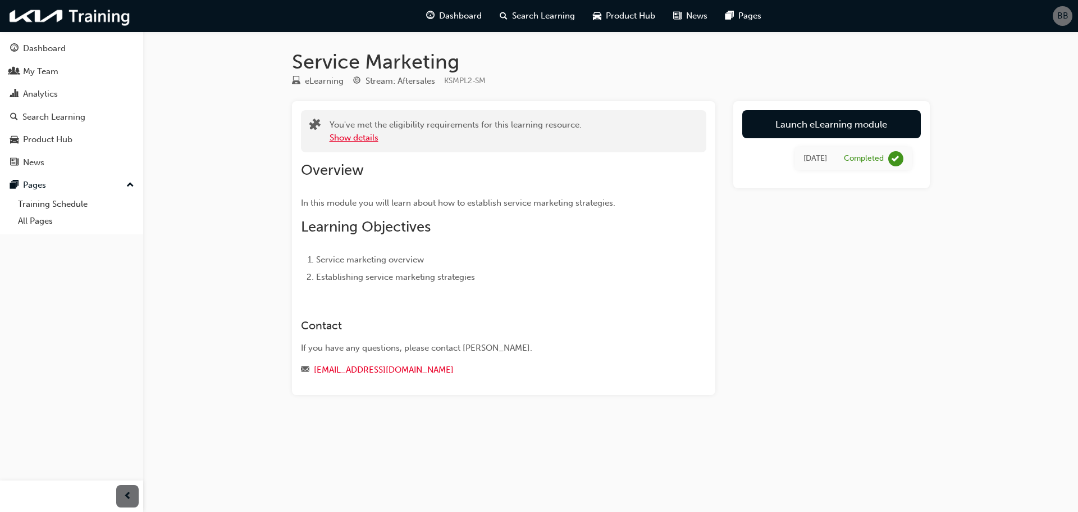
click at [360, 140] on button "Show details" at bounding box center [354, 137] width 49 height 13
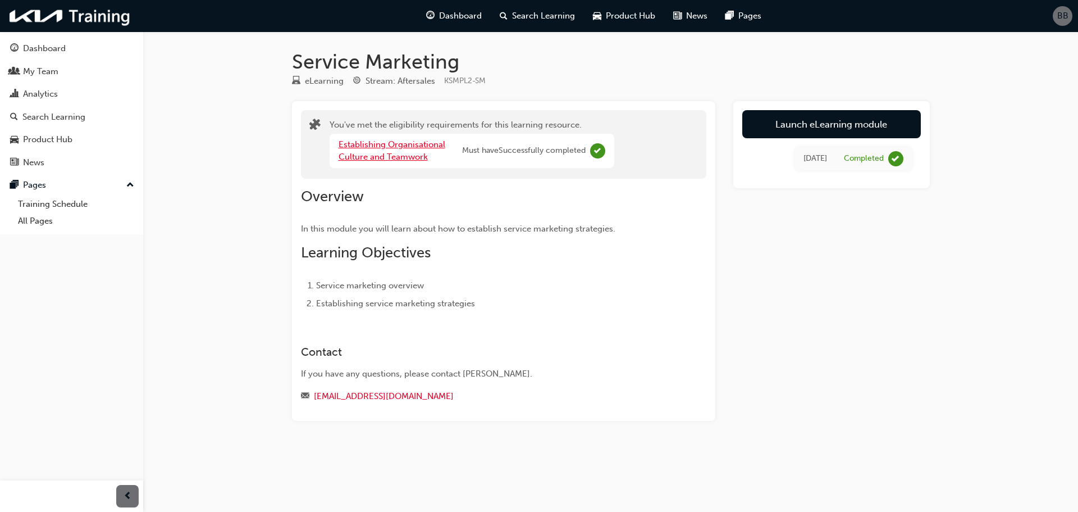
click at [360, 140] on link "Establishing Organisational Culture and Teamwork" at bounding box center [392, 150] width 107 height 23
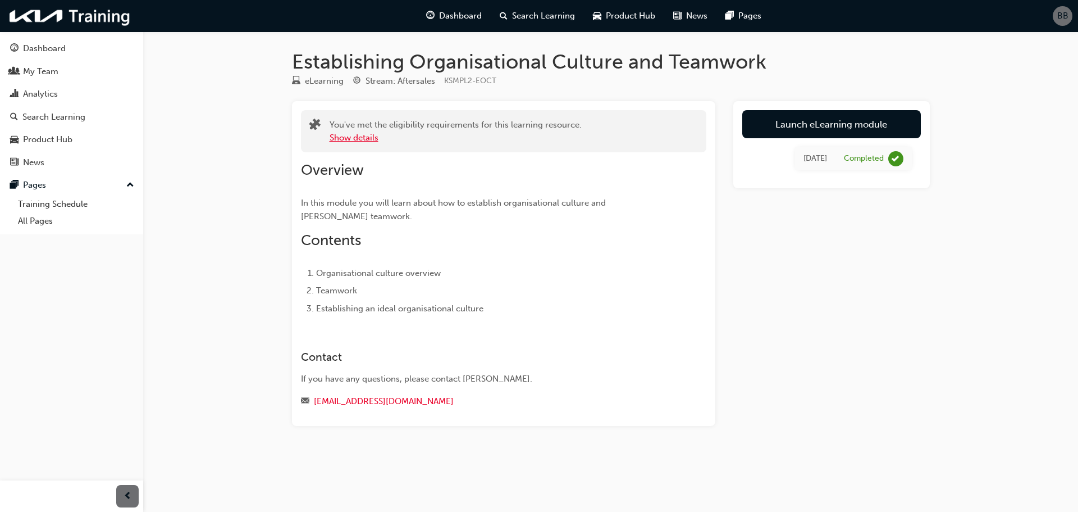
click at [360, 140] on button "Show details" at bounding box center [354, 137] width 49 height 13
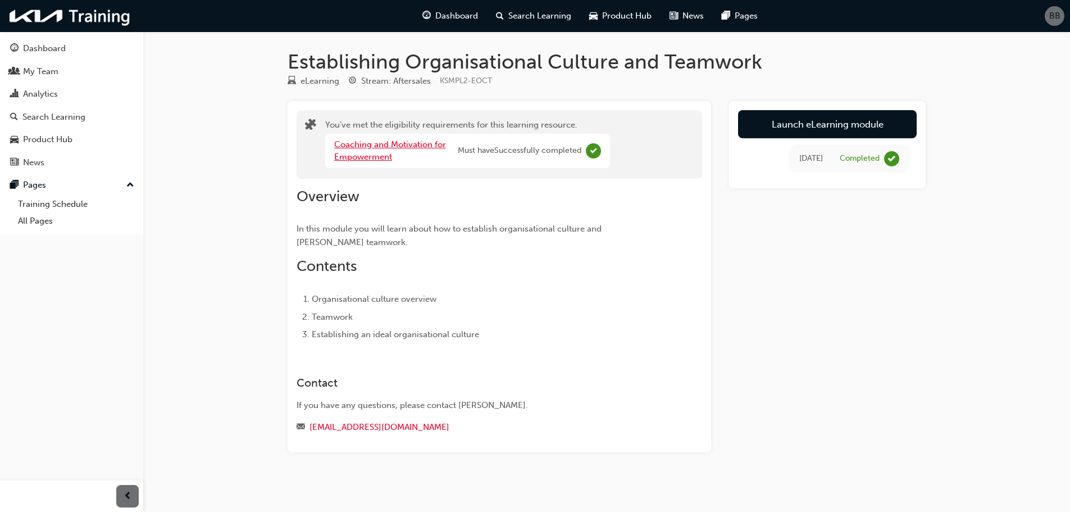
click at [360, 140] on link "Coaching and Motivation for Empowerment" at bounding box center [390, 150] width 112 height 23
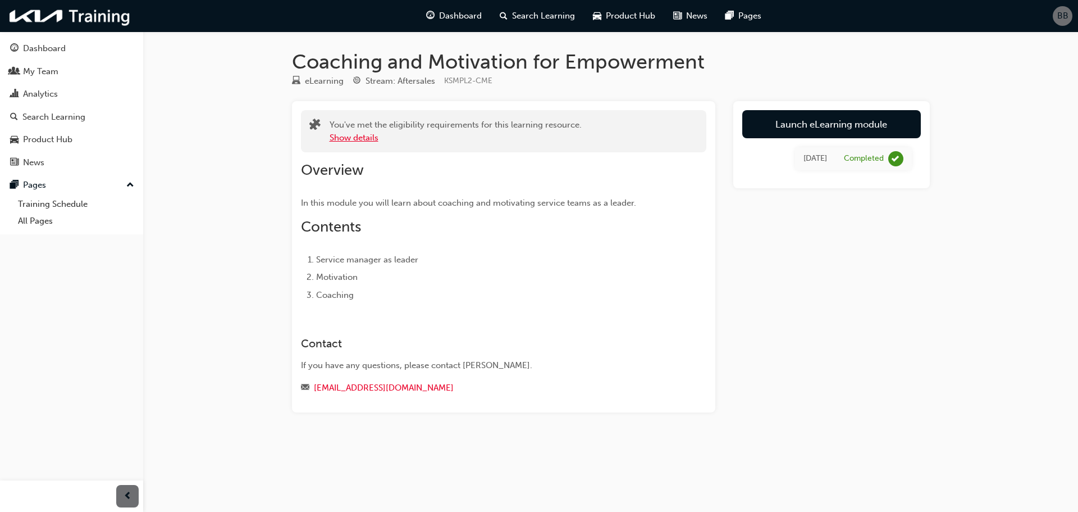
click at [360, 140] on button "Show details" at bounding box center [354, 137] width 49 height 13
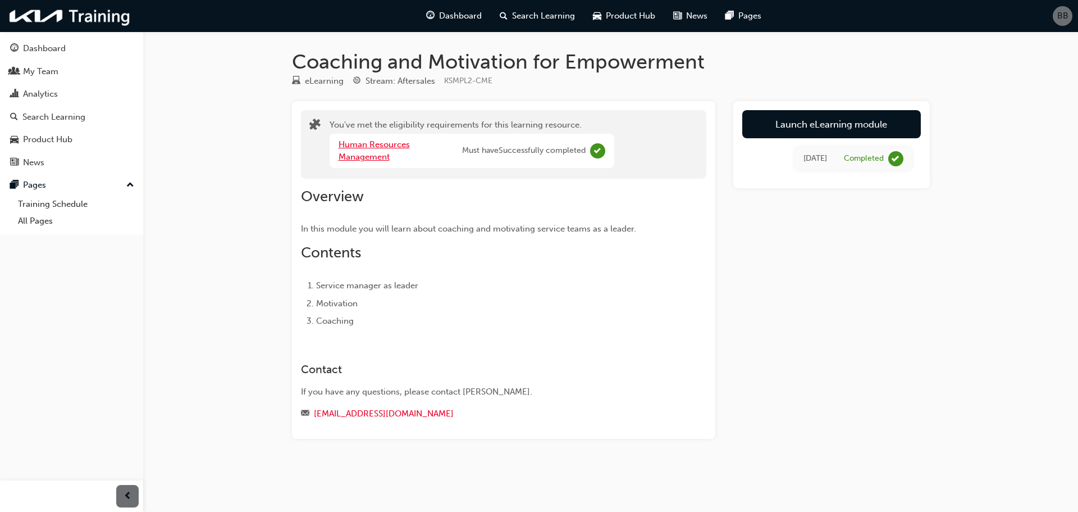
click at [360, 143] on link "Human Resources Management" at bounding box center [374, 150] width 71 height 23
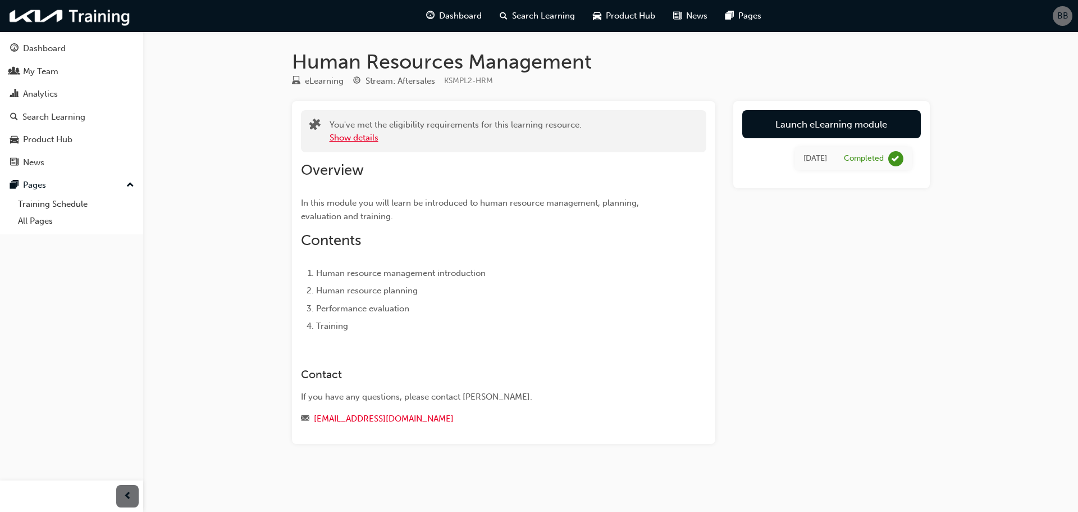
click at [360, 143] on button "Show details" at bounding box center [354, 137] width 49 height 13
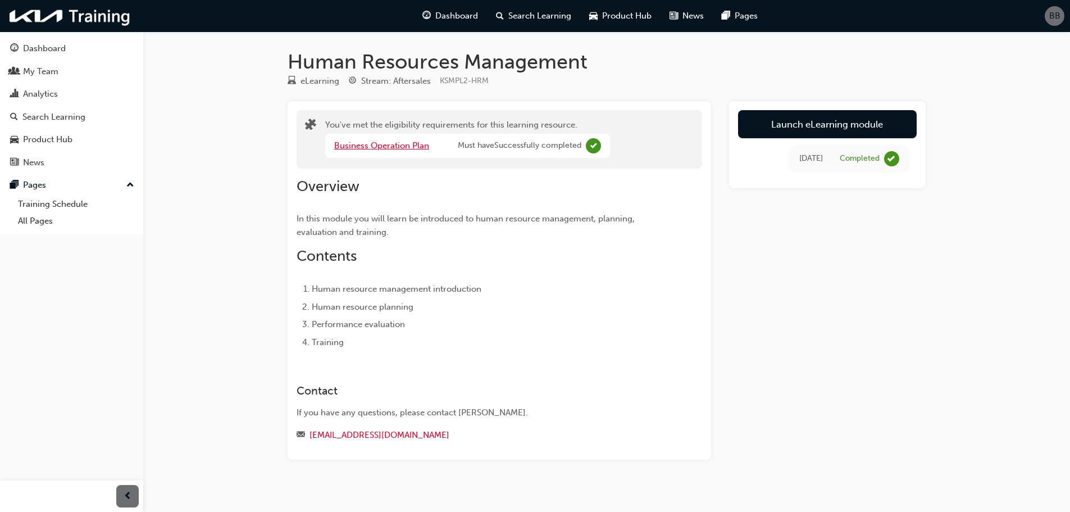
click at [360, 143] on link "Business Operation Plan" at bounding box center [381, 145] width 95 height 10
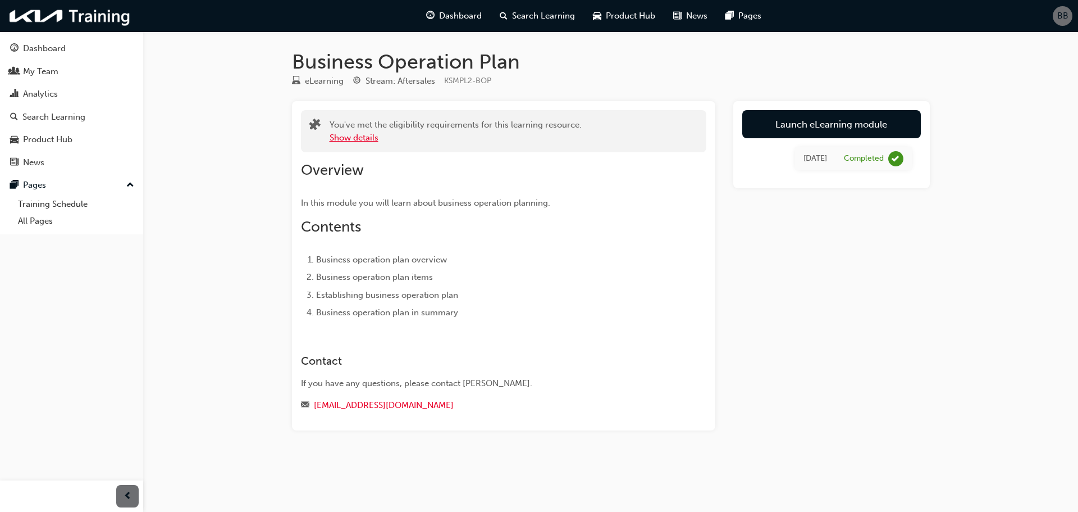
click at [360, 138] on button "Show details" at bounding box center [354, 137] width 49 height 13
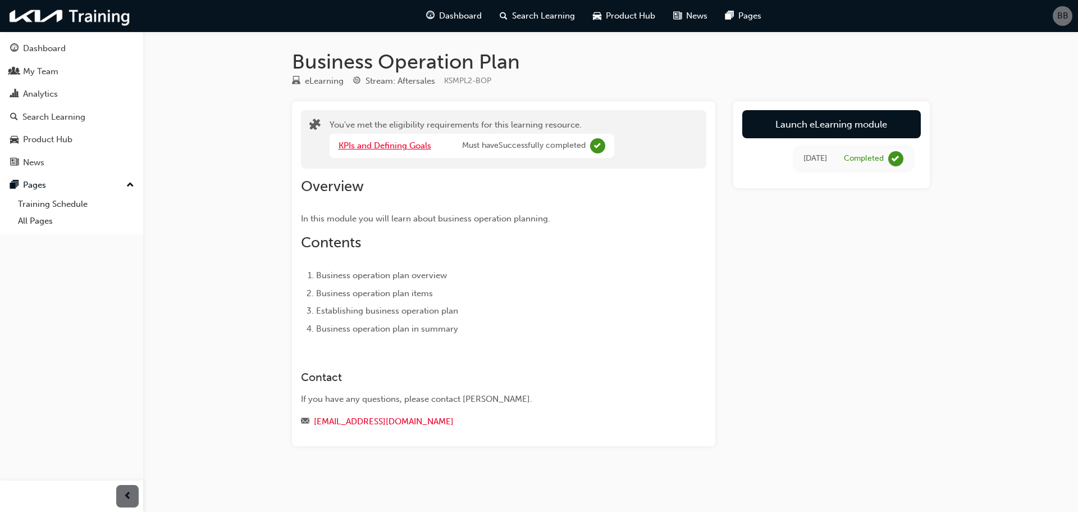
click at [361, 145] on link "KPIs and Defining Goals" at bounding box center [385, 145] width 93 height 10
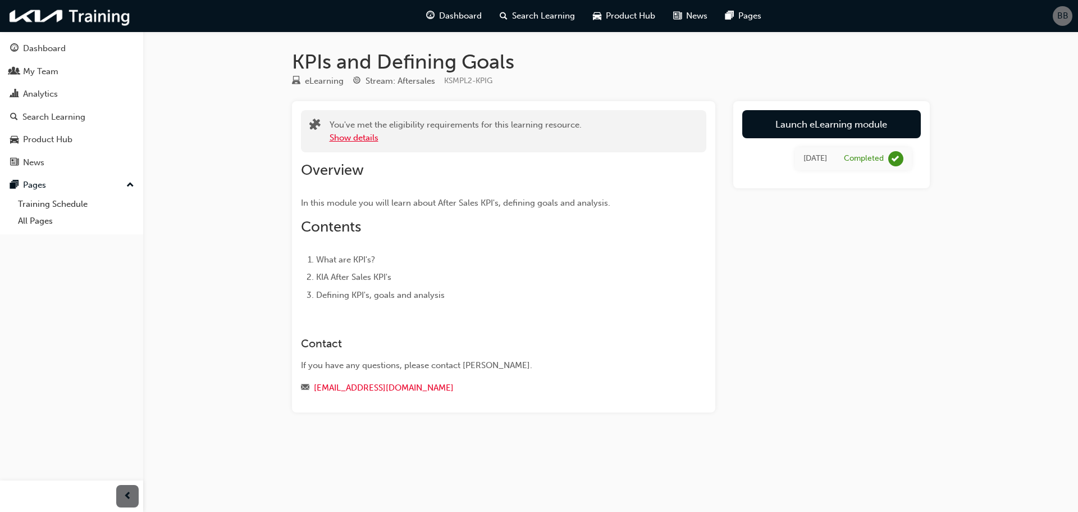
click at [361, 138] on button "Show details" at bounding box center [354, 137] width 49 height 13
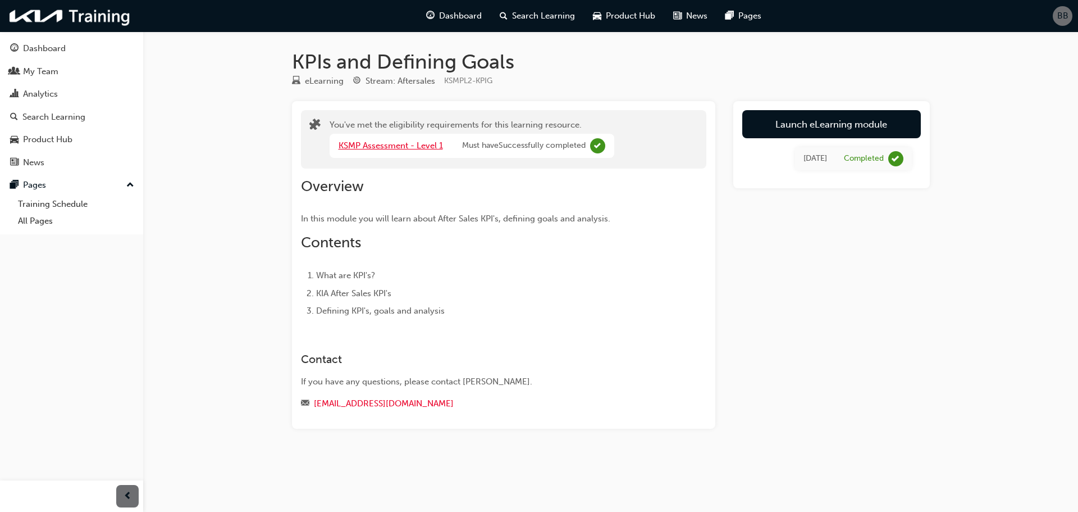
click at [373, 143] on link "KSMP Assessment - Level 1" at bounding box center [391, 145] width 104 height 10
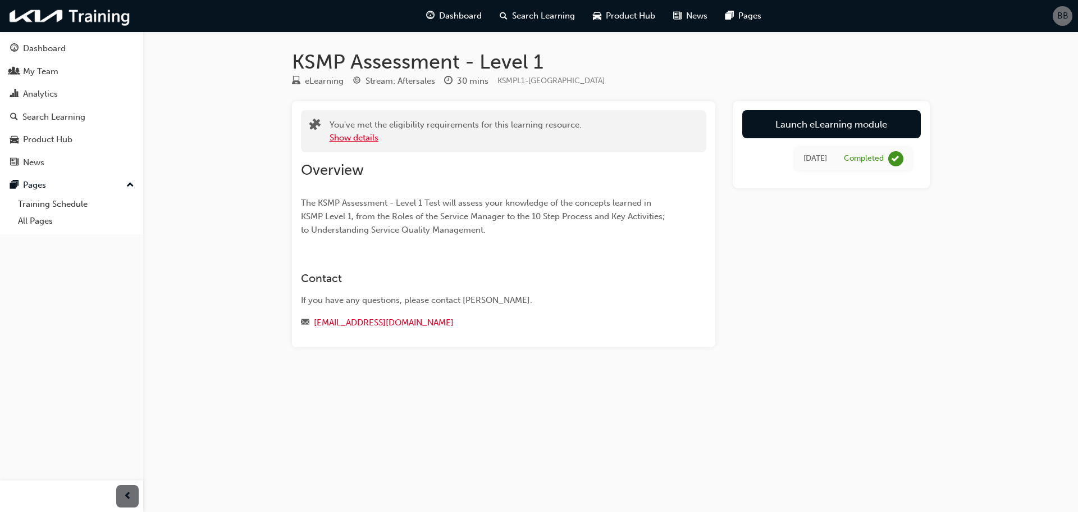
click at [360, 132] on button "Show details" at bounding box center [354, 137] width 49 height 13
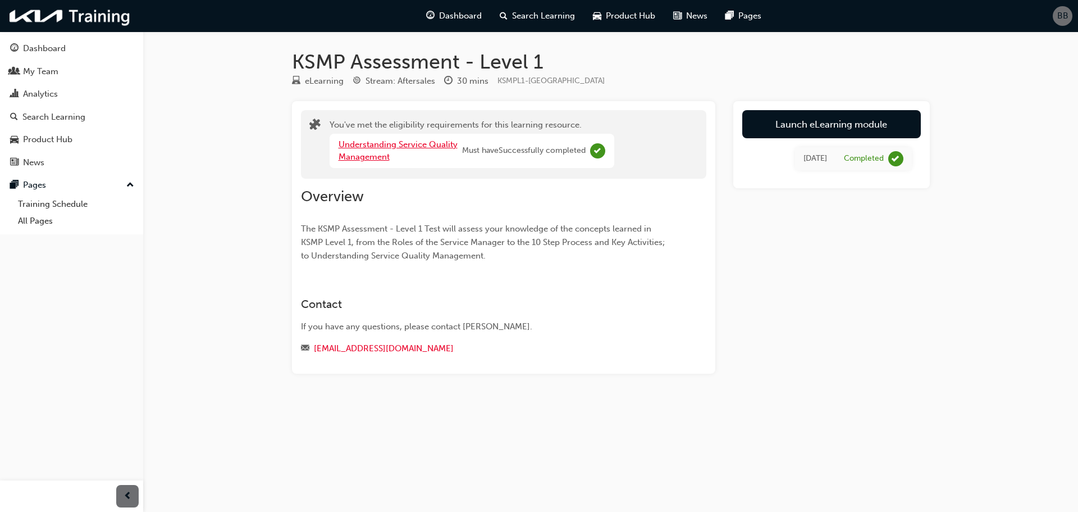
click at [372, 147] on link "Understanding Service Quality Management" at bounding box center [398, 150] width 119 height 23
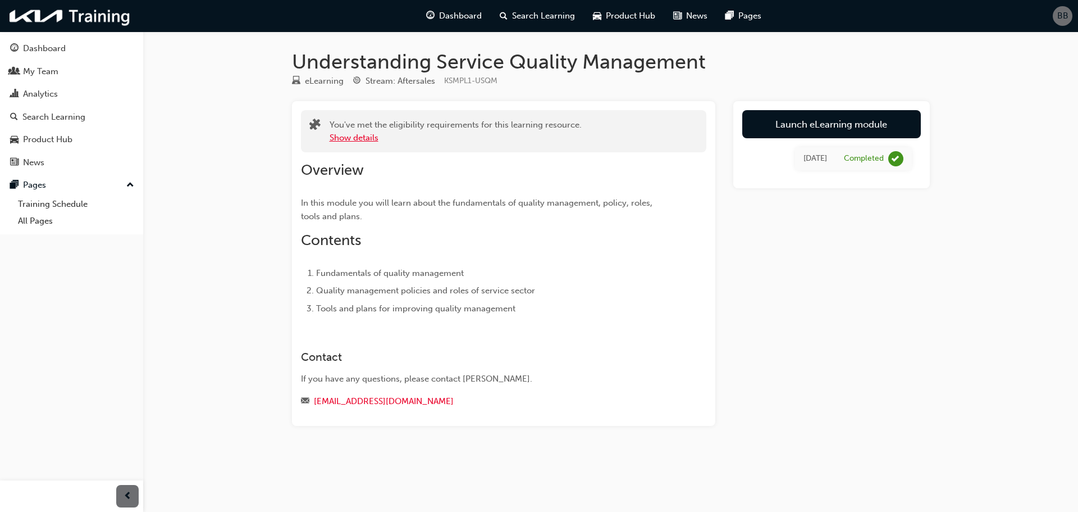
click at [361, 139] on button "Show details" at bounding box center [354, 137] width 49 height 13
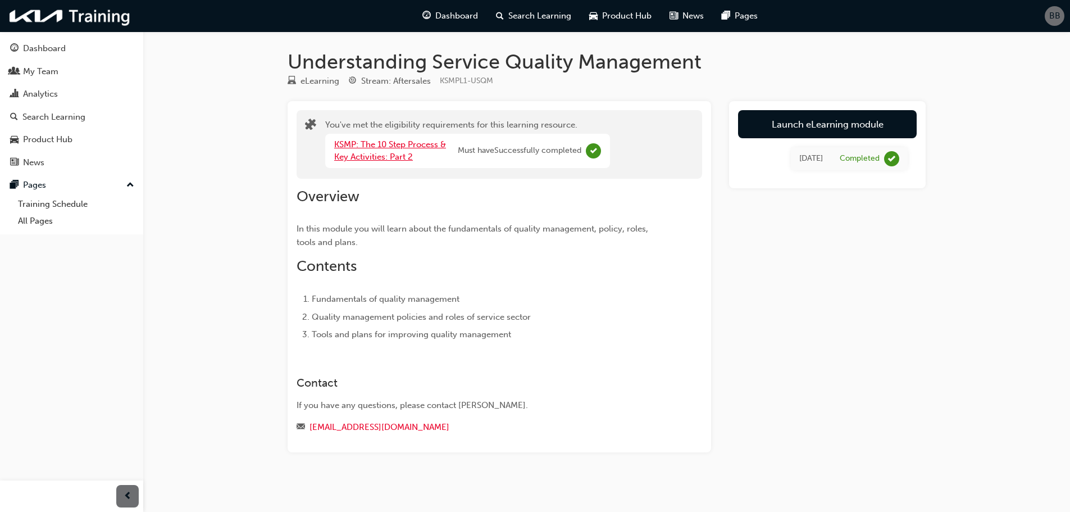
click at [361, 144] on link "KSMP: The 10 Step Process & Key Activities: Part 2" at bounding box center [390, 150] width 112 height 23
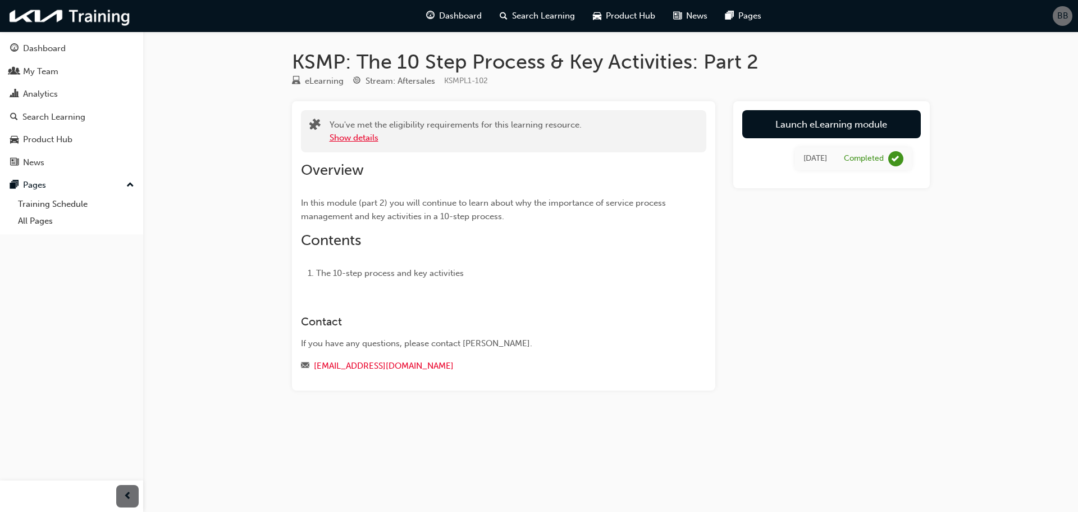
click at [361, 138] on button "Show details" at bounding box center [354, 137] width 49 height 13
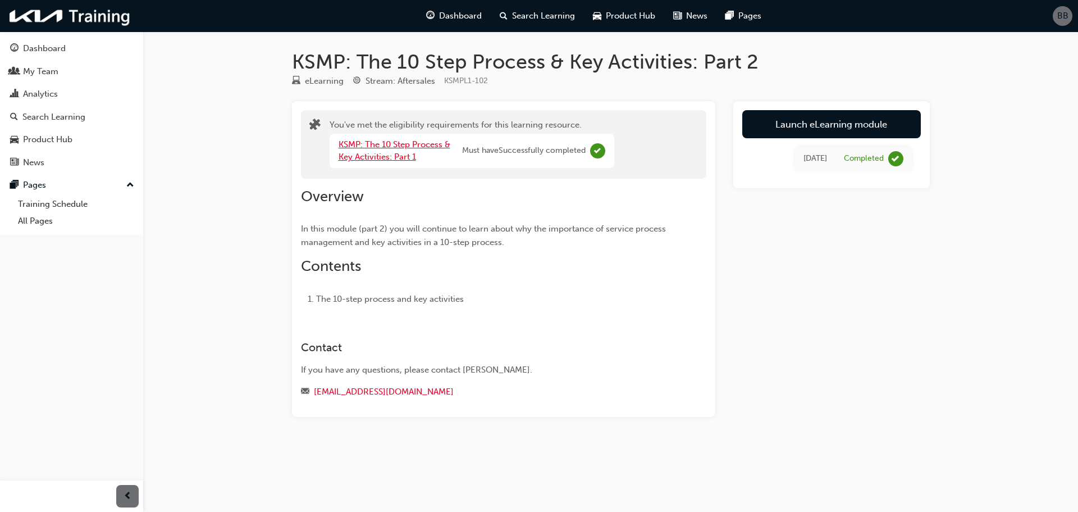
click at [363, 148] on link "KSMP: The 10 Step Process & Key Activities: Part 1" at bounding box center [395, 150] width 112 height 23
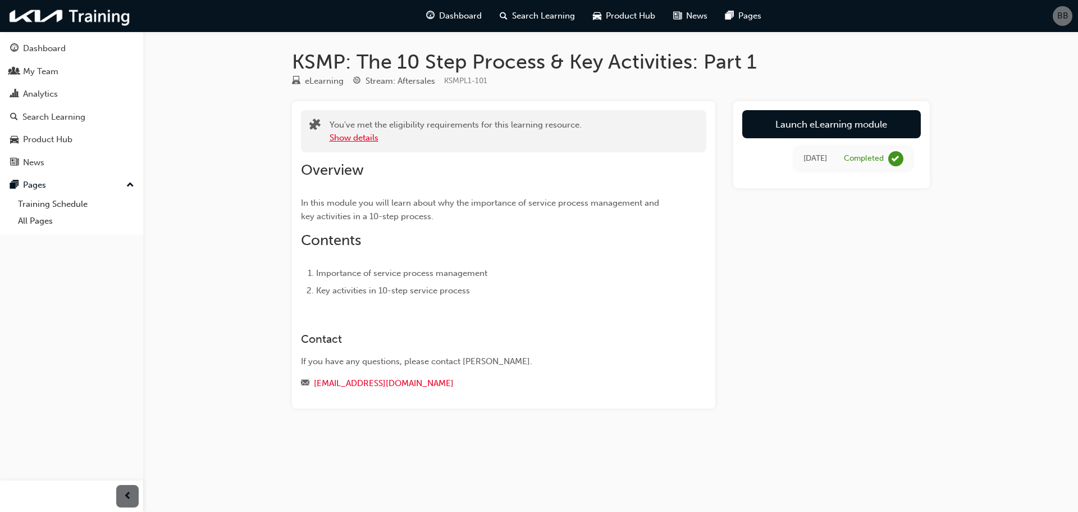
click at [363, 140] on button "Show details" at bounding box center [354, 137] width 49 height 13
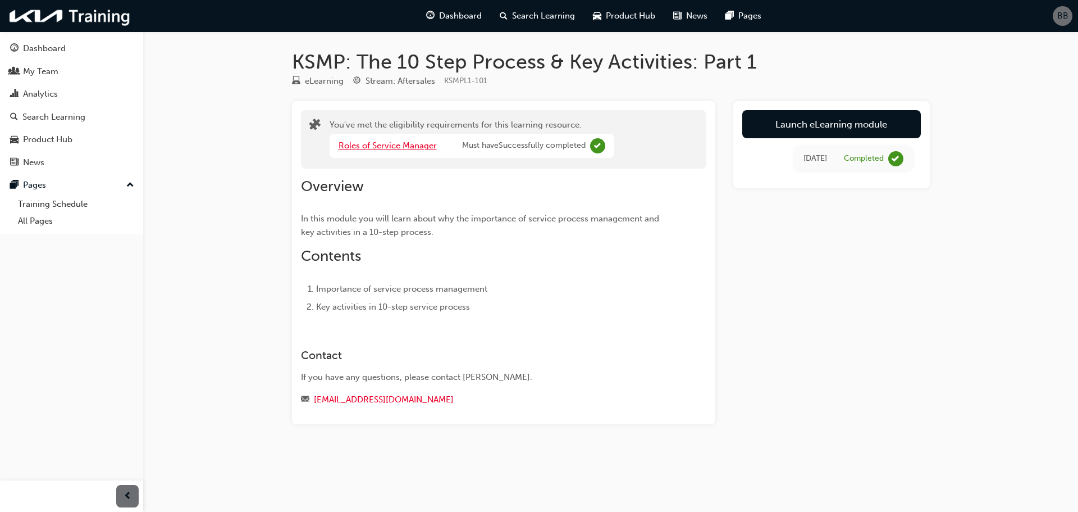
click at [366, 144] on link "Roles of Service Manager" at bounding box center [388, 145] width 98 height 10
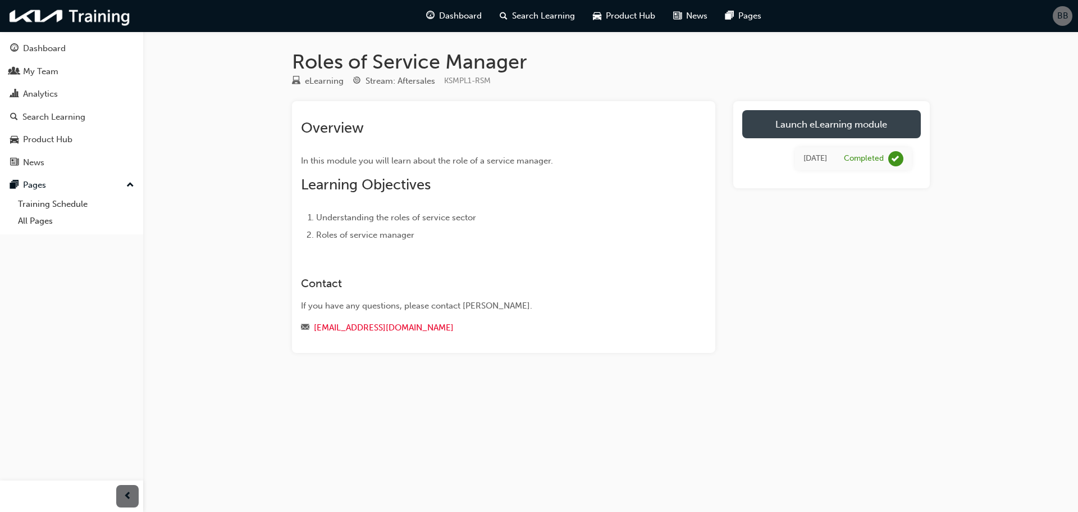
click at [802, 125] on link "Launch eLearning module" at bounding box center [831, 124] width 179 height 28
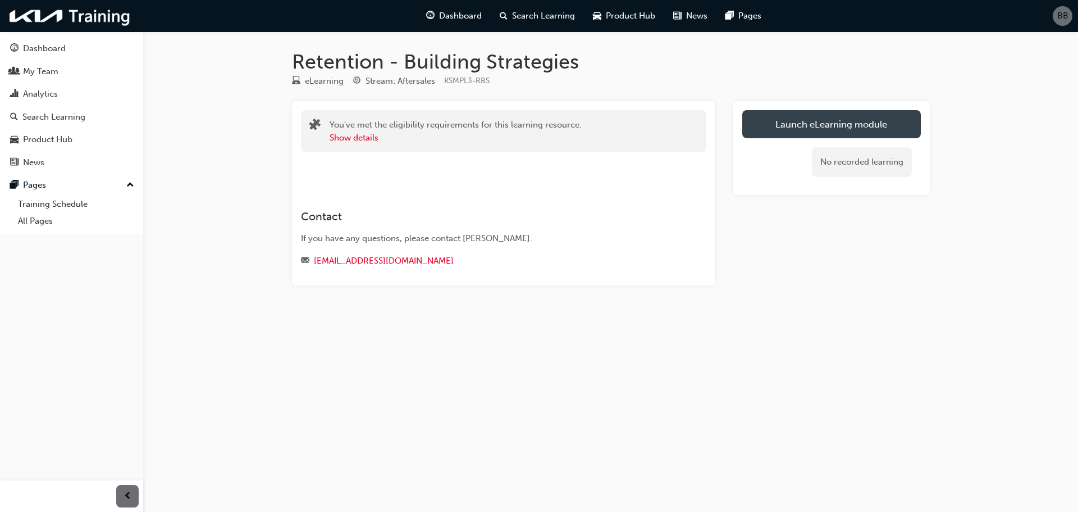
click at [841, 125] on link "Launch eLearning module" at bounding box center [831, 124] width 179 height 28
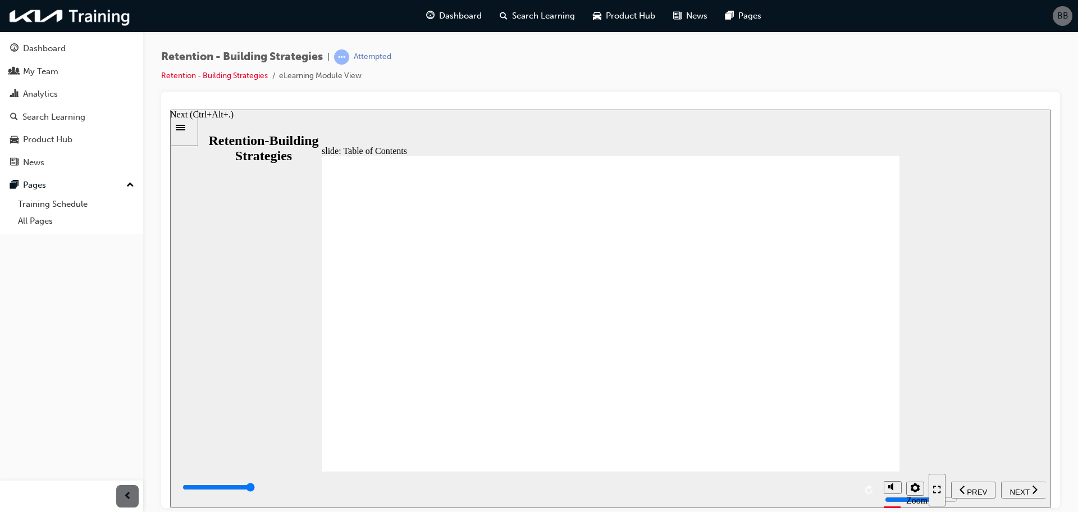
click at [1029, 489] on span "NEXT" at bounding box center [1020, 491] width 20 height 8
click at [1023, 491] on span "NEXT" at bounding box center [1020, 491] width 20 height 8
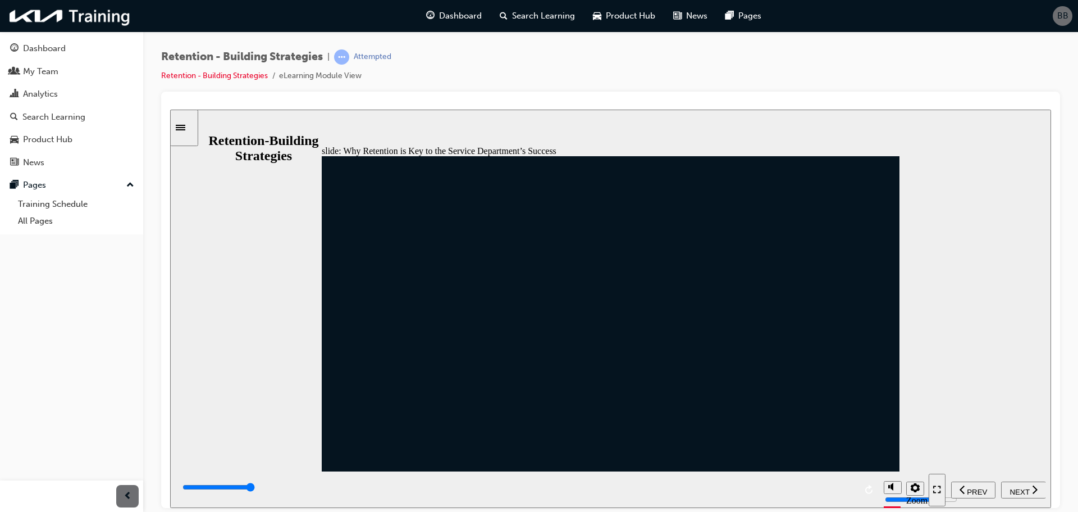
click at [1027, 489] on span "NEXT" at bounding box center [1020, 491] width 20 height 8
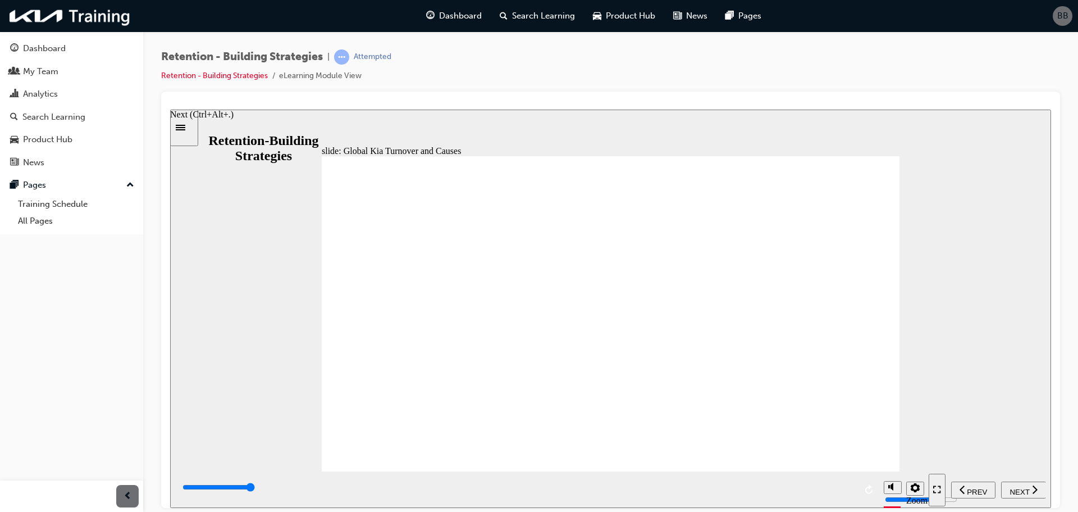
click at [1021, 490] on span "NEXT" at bounding box center [1020, 491] width 20 height 8
click at [1014, 487] on span "NEXT" at bounding box center [1020, 491] width 20 height 8
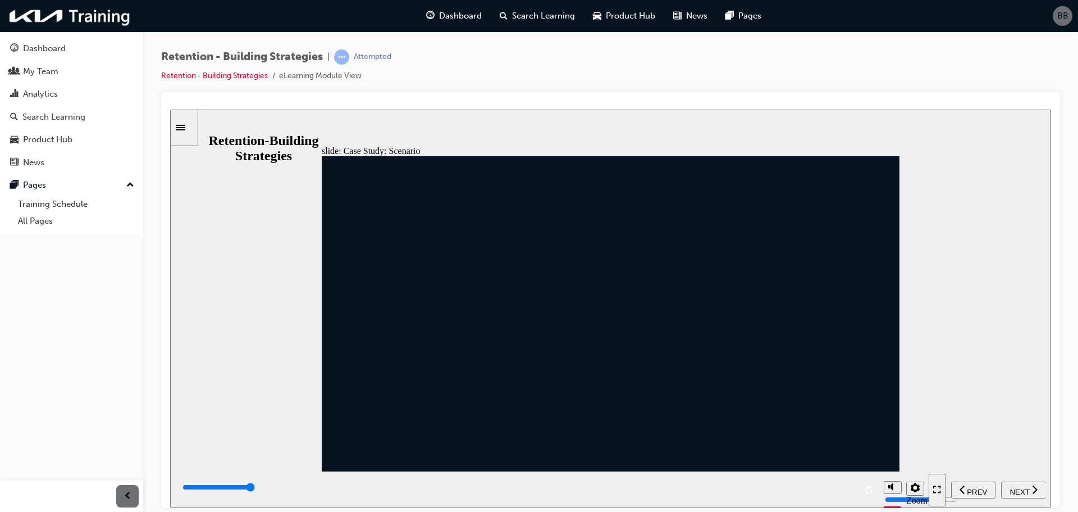
drag, startPoint x: 562, startPoint y: 206, endPoint x: 554, endPoint y: 271, distance: 65.7
drag, startPoint x: 381, startPoint y: 326, endPoint x: 559, endPoint y: 281, distance: 183.2
drag, startPoint x: 567, startPoint y: 405, endPoint x: 509, endPoint y: 352, distance: 79.5
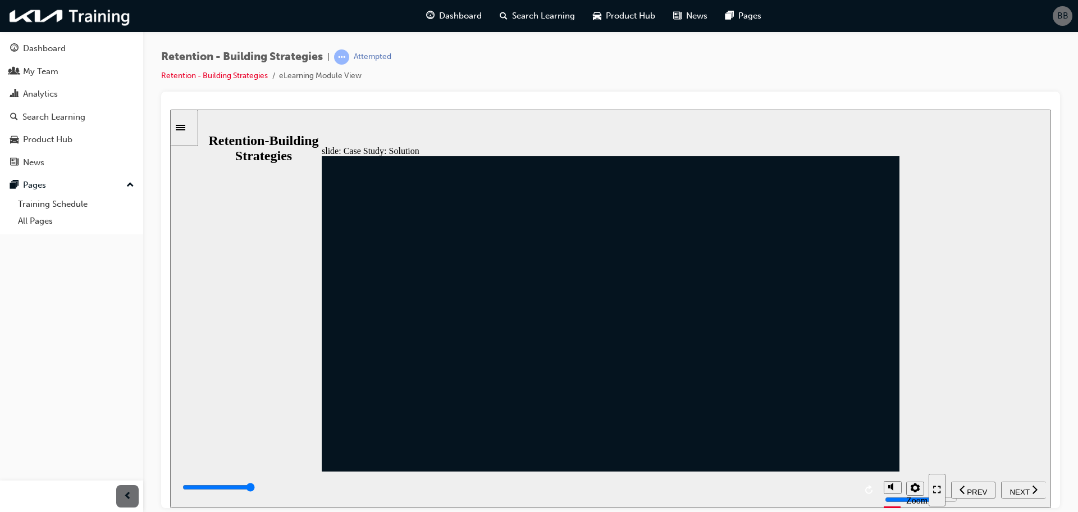
drag, startPoint x: 378, startPoint y: 320, endPoint x: 555, endPoint y: 275, distance: 182.5
drag, startPoint x: 393, startPoint y: 313, endPoint x: 509, endPoint y: 209, distance: 156.3
drag, startPoint x: 384, startPoint y: 318, endPoint x: 562, endPoint y: 272, distance: 183.2
drag, startPoint x: 386, startPoint y: 298, endPoint x: 564, endPoint y: 138, distance: 239.3
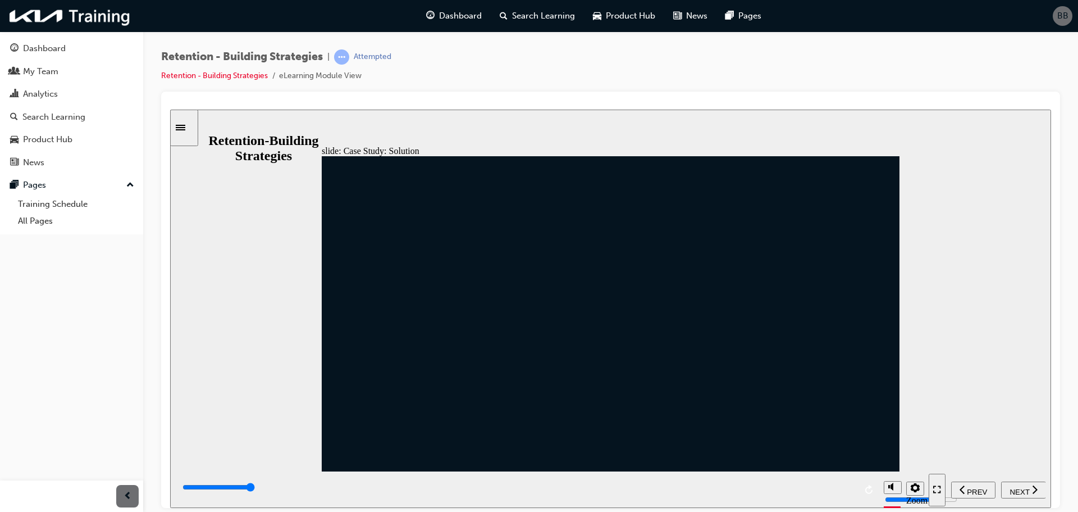
drag, startPoint x: 390, startPoint y: 312, endPoint x: 624, endPoint y: 324, distance: 233.9
drag, startPoint x: 408, startPoint y: 285, endPoint x: 516, endPoint y: 220, distance: 126.0
drag, startPoint x: 395, startPoint y: 278, endPoint x: 501, endPoint y: 213, distance: 124.7
drag, startPoint x: 396, startPoint y: 285, endPoint x: 500, endPoint y: 221, distance: 122.0
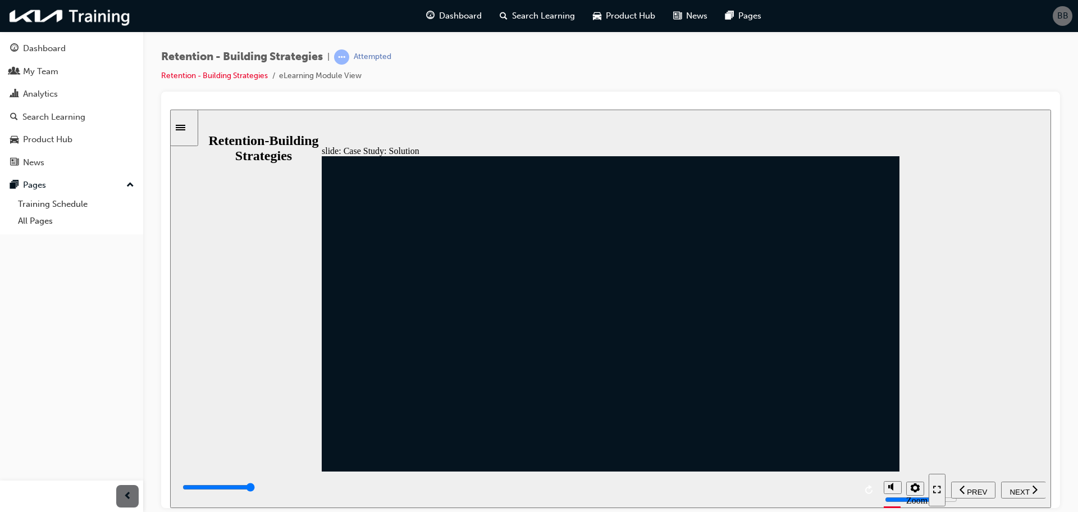
drag, startPoint x: 397, startPoint y: 271, endPoint x: 504, endPoint y: 203, distance: 126.2
drag, startPoint x: 409, startPoint y: 275, endPoint x: 507, endPoint y: 448, distance: 197.9
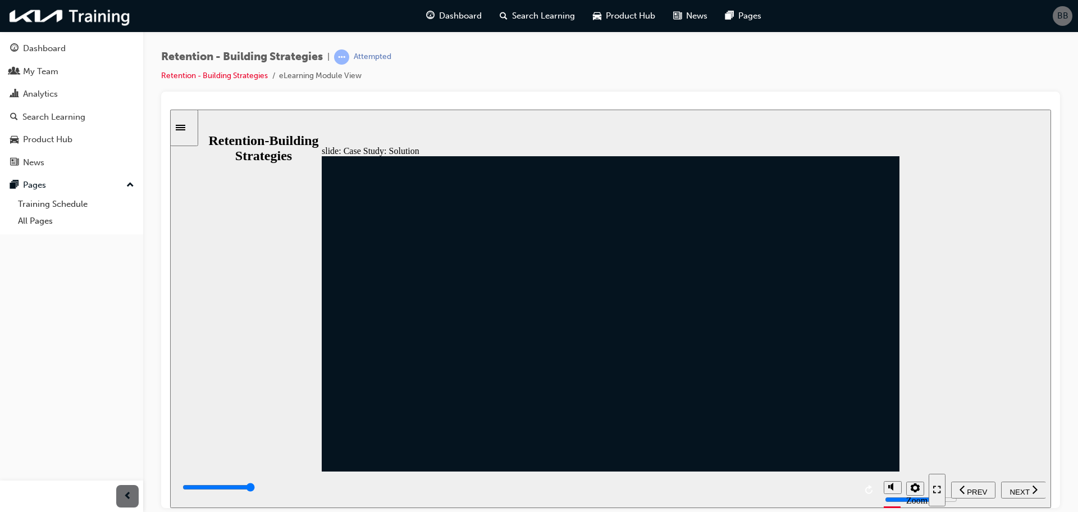
drag, startPoint x: 394, startPoint y: 278, endPoint x: 501, endPoint y: 213, distance: 125.0
drag, startPoint x: 403, startPoint y: 278, endPoint x: 510, endPoint y: 447, distance: 200.5
drag, startPoint x: 399, startPoint y: 294, endPoint x: 398, endPoint y: 326, distance: 32.0
drag, startPoint x: 322, startPoint y: 256, endPoint x: 332, endPoint y: 369, distance: 113.3
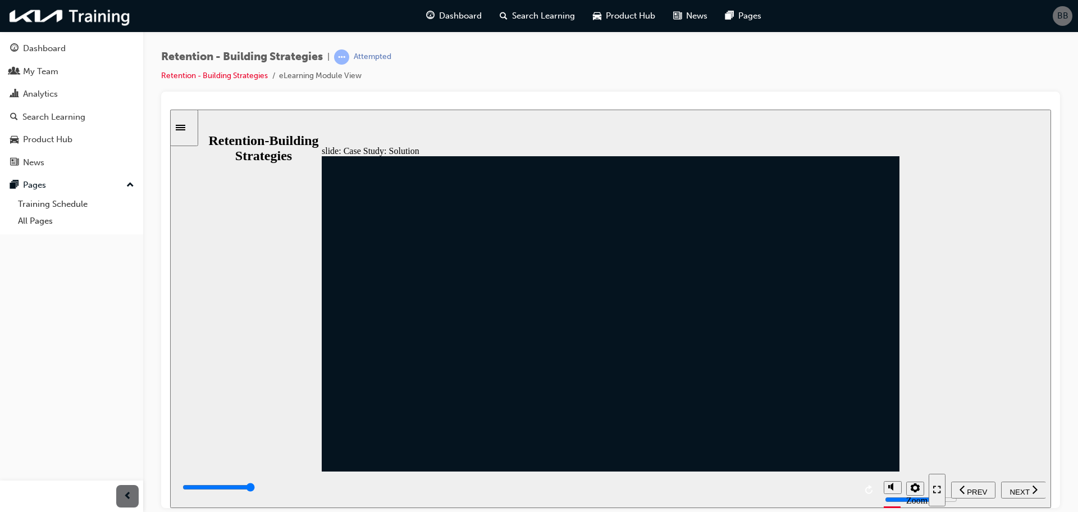
drag, startPoint x: 398, startPoint y: 280, endPoint x: 507, endPoint y: 213, distance: 127.8
drag, startPoint x: 573, startPoint y: 210, endPoint x: 487, endPoint y: 247, distance: 94.1
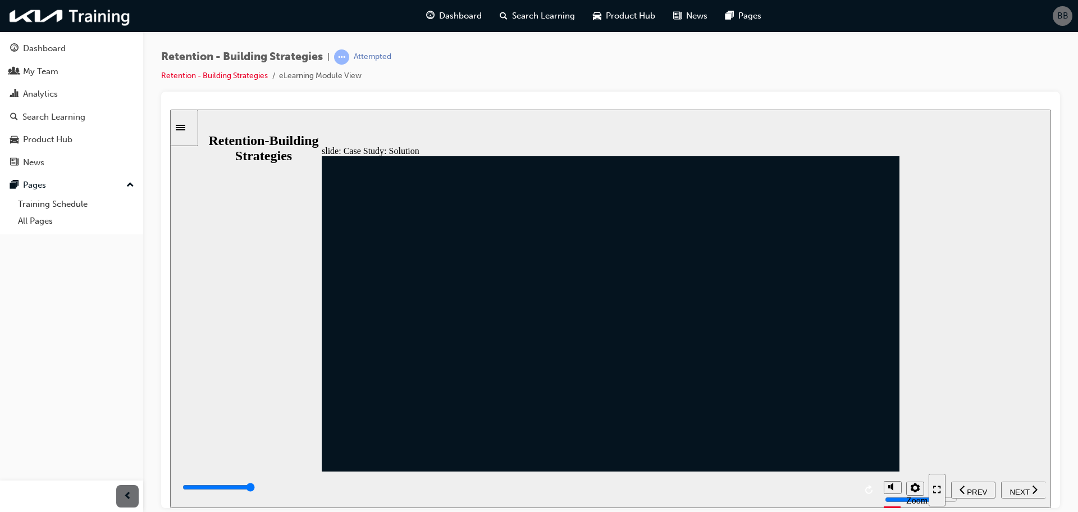
drag, startPoint x: 509, startPoint y: 325, endPoint x: 573, endPoint y: 238, distance: 108.8
drag, startPoint x: 390, startPoint y: 359, endPoint x: 468, endPoint y: 329, distance: 83.4
drag, startPoint x: 399, startPoint y: 268, endPoint x: 501, endPoint y: 202, distance: 121.8
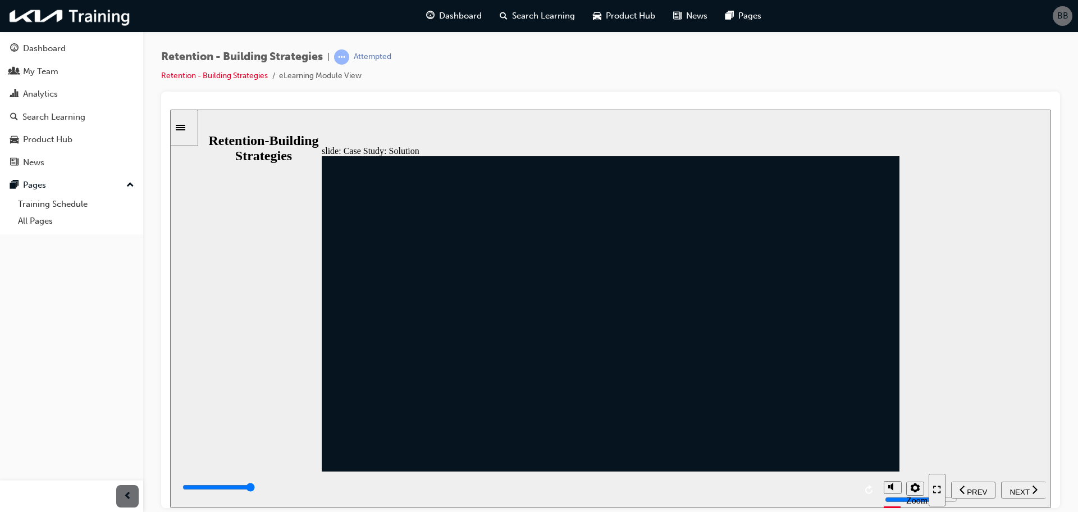
drag, startPoint x: 404, startPoint y: 270, endPoint x: 509, endPoint y: 435, distance: 195.5
drag, startPoint x: 391, startPoint y: 279, endPoint x: 496, endPoint y: 328, distance: 116.3
drag, startPoint x: 390, startPoint y: 296, endPoint x: 558, endPoint y: 209, distance: 188.6
click at [1016, 490] on span "NEXT" at bounding box center [1020, 491] width 20 height 8
click at [1020, 487] on span "NEXT" at bounding box center [1020, 491] width 20 height 8
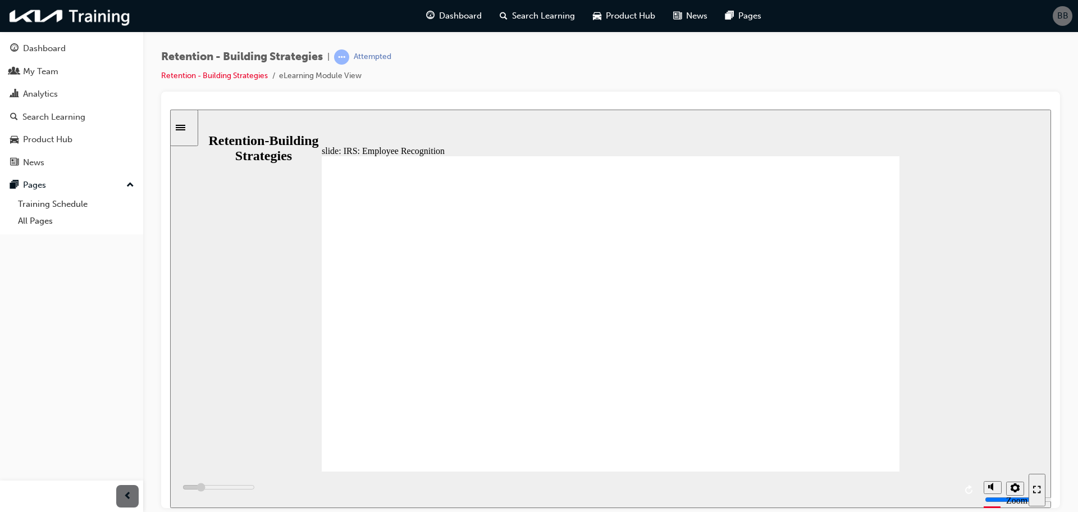
drag, startPoint x: 865, startPoint y: 229, endPoint x: 860, endPoint y: 233, distance: 6.0
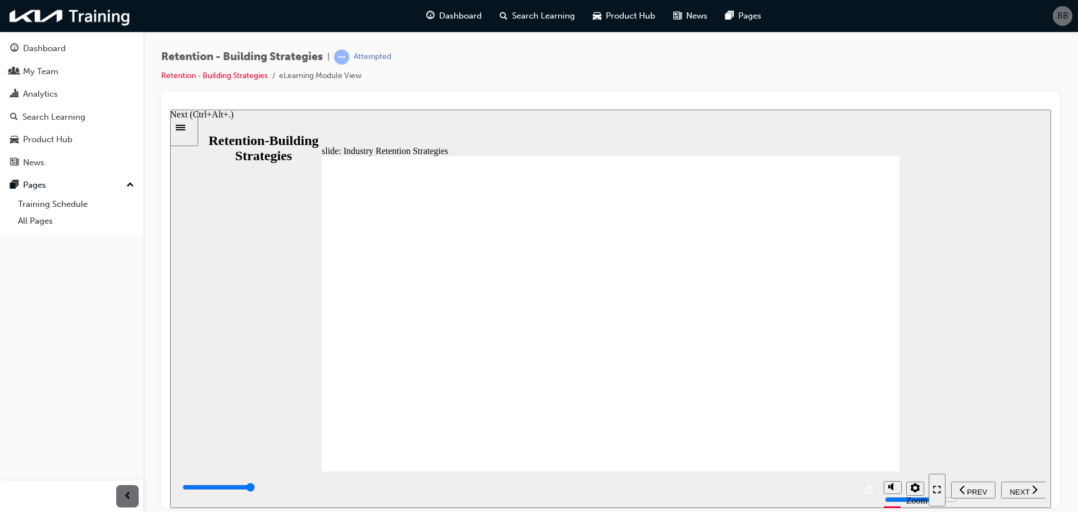
click at [1012, 487] on span "NEXT" at bounding box center [1020, 491] width 20 height 8
click at [1018, 489] on span "NEXT" at bounding box center [1020, 491] width 20 height 8
type input "7000"
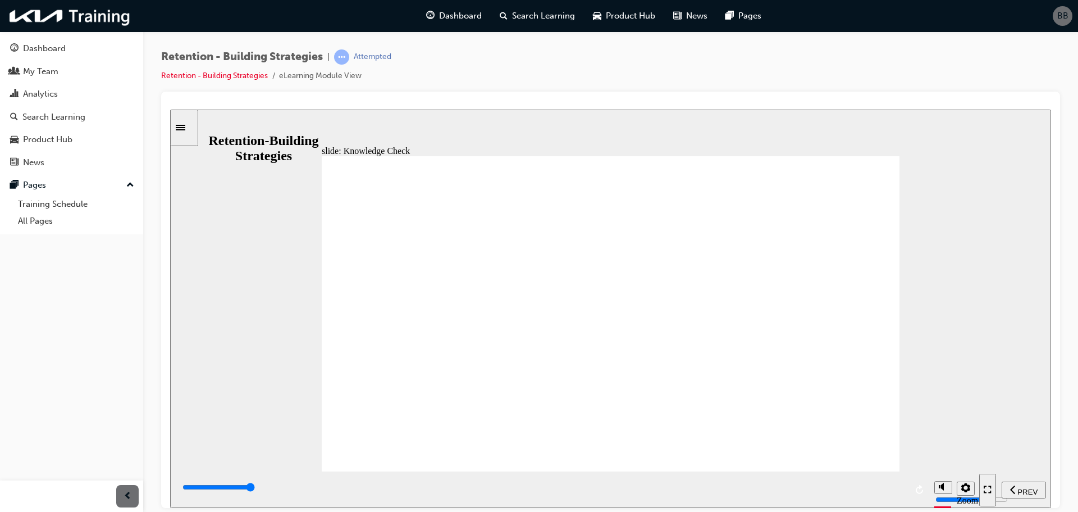
radio input "true"
click at [1019, 487] on span "NEXT" at bounding box center [1020, 491] width 20 height 8
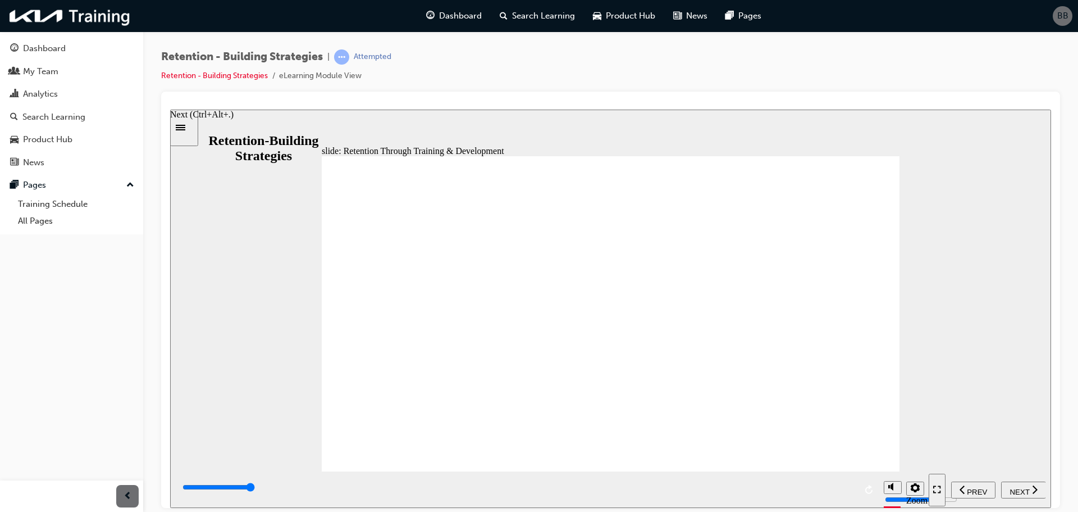
click at [1018, 488] on span "NEXT" at bounding box center [1020, 491] width 20 height 8
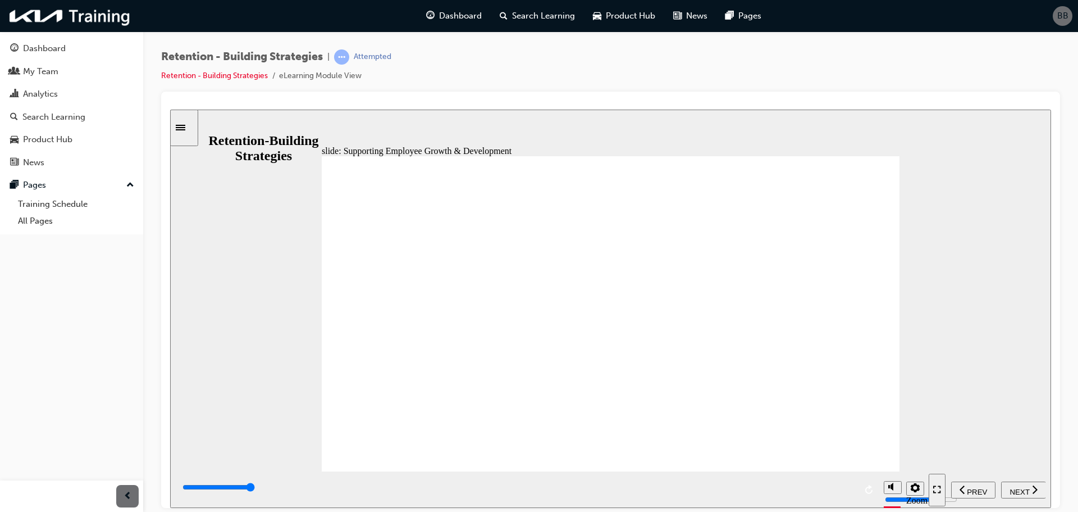
click at [1024, 489] on span "NEXT" at bounding box center [1020, 491] width 20 height 8
type input "7000"
radio input "true"
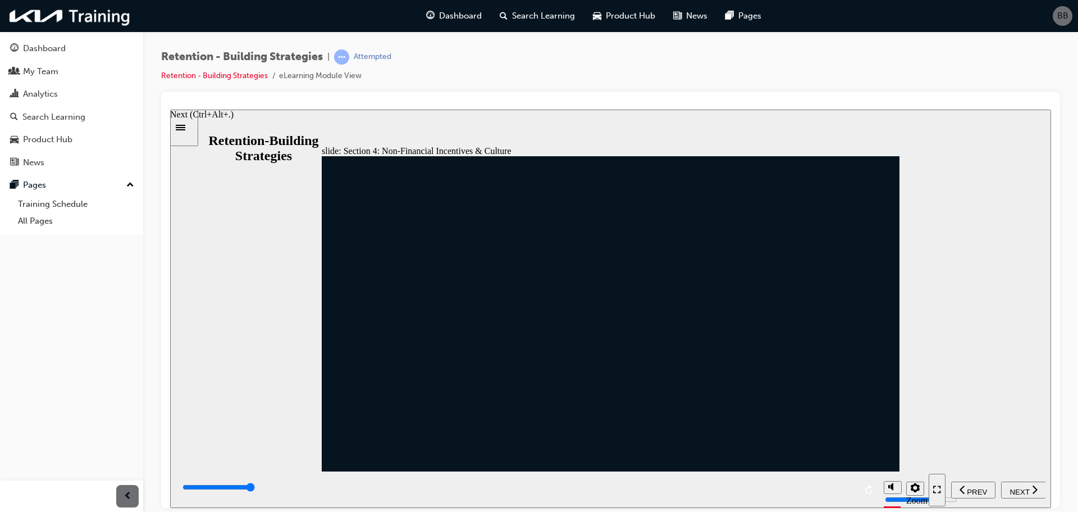
click at [1019, 489] on span "NEXT" at bounding box center [1020, 491] width 20 height 8
click at [1021, 487] on span "NEXT" at bounding box center [1020, 491] width 20 height 8
click at [1020, 489] on span "NEXT" at bounding box center [1020, 491] width 20 height 8
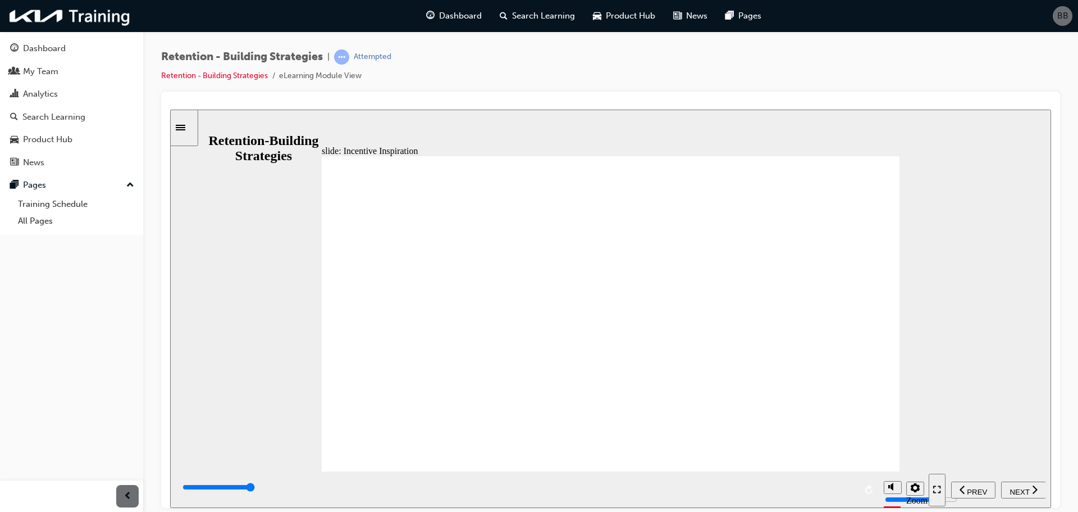
click at [1025, 487] on span "NEXT" at bounding box center [1020, 491] width 20 height 8
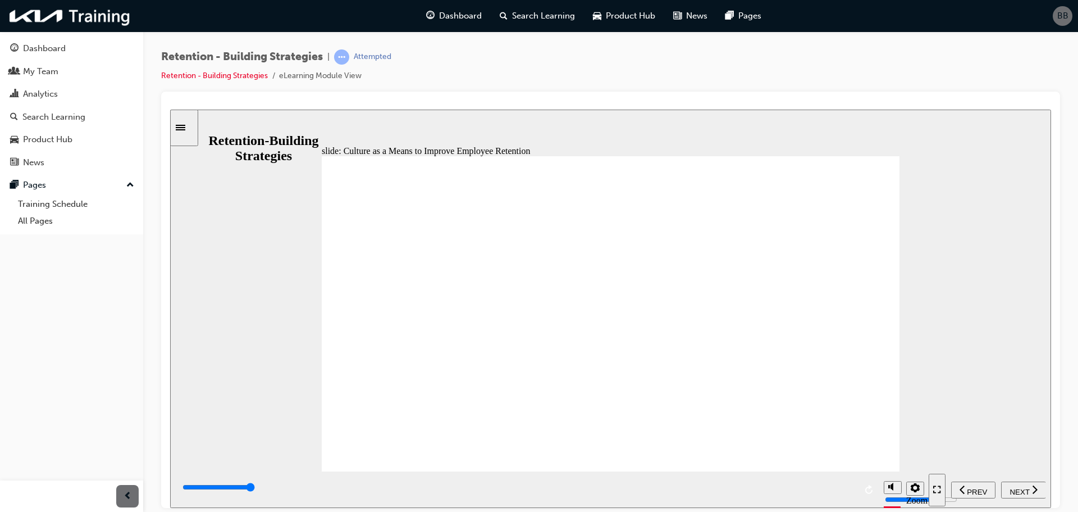
click at [1023, 490] on span "NEXT" at bounding box center [1020, 491] width 20 height 8
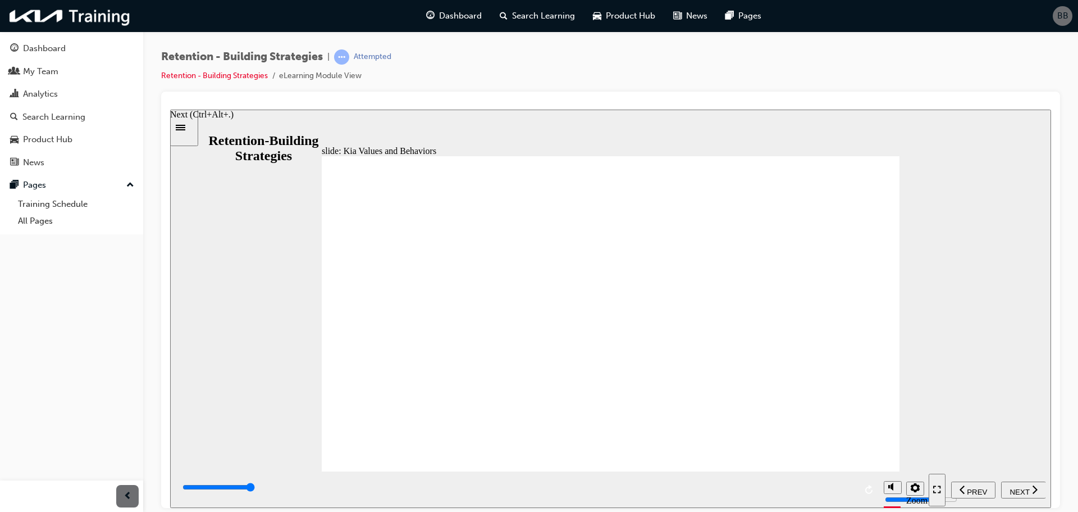
click at [1019, 489] on span "NEXT" at bounding box center [1020, 491] width 20 height 8
click at [1023, 489] on span "NEXT" at bounding box center [1020, 491] width 20 height 8
type input "7000"
radio input "true"
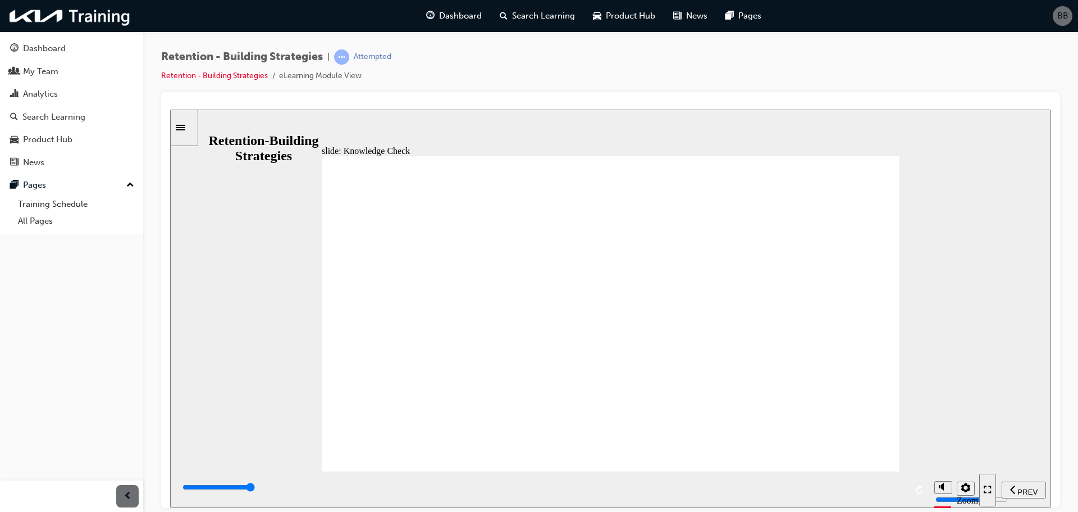
click at [1026, 489] on span "NEXT" at bounding box center [1020, 491] width 20 height 8
click at [1027, 490] on span "NEXT" at bounding box center [1020, 491] width 20 height 8
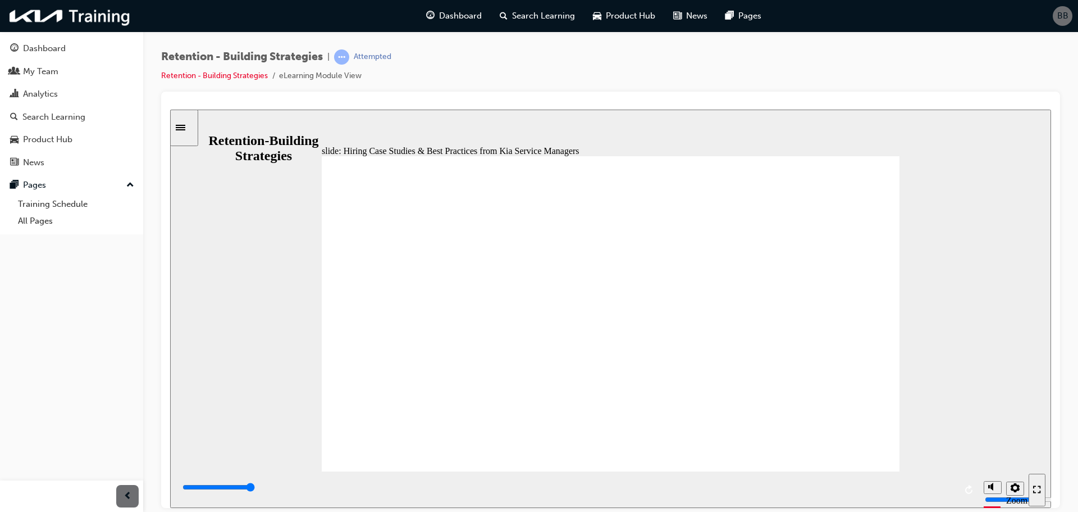
click at [1025, 487] on span "NEXT" at bounding box center [1020, 491] width 20 height 8
type input "6000"
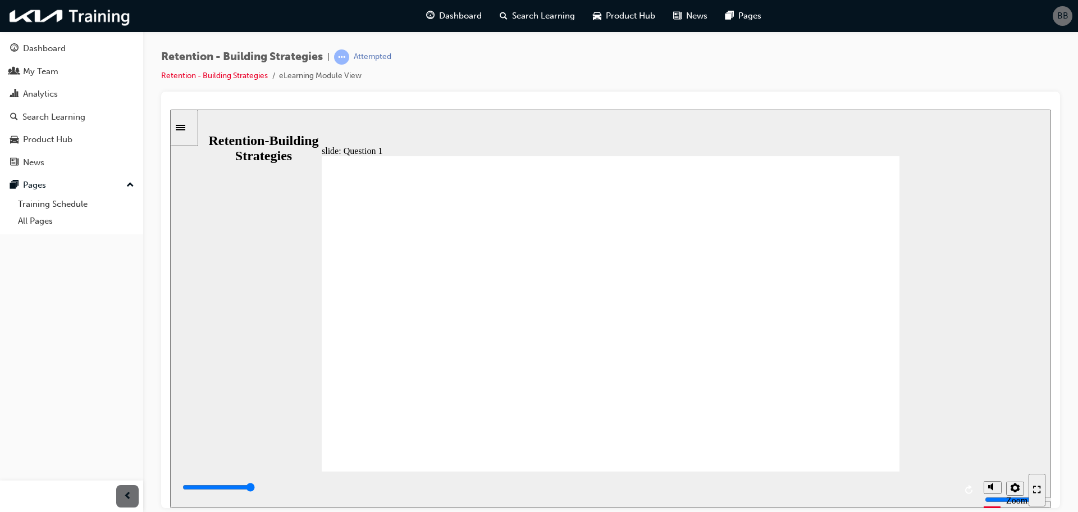
radio input "true"
type input "6000"
radio input "true"
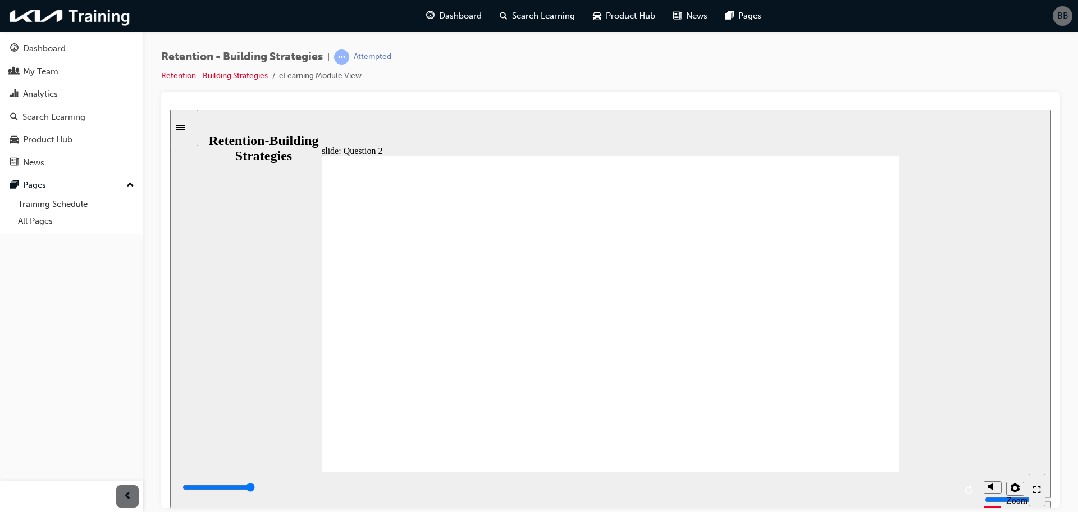
type input "6000"
radio input "true"
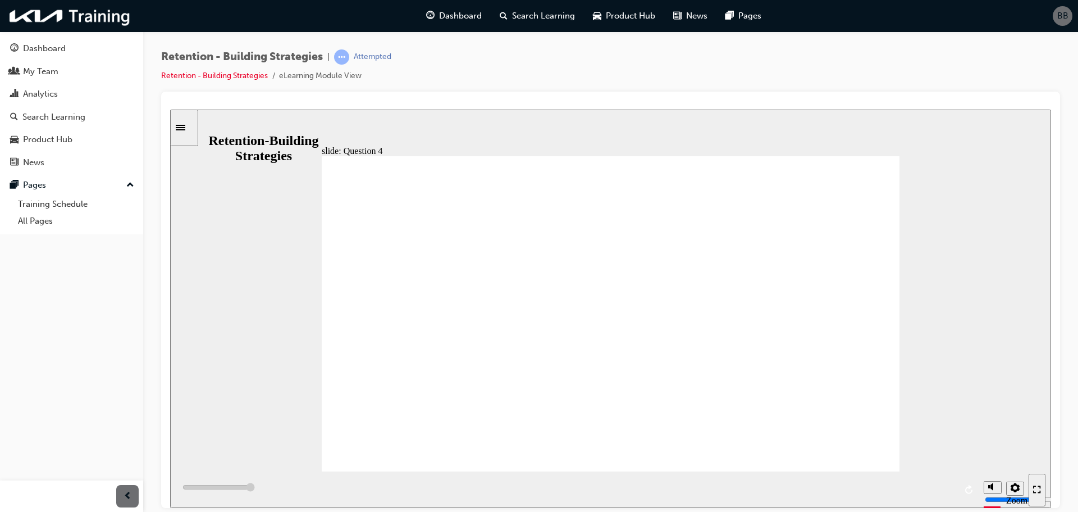
type input "6000"
radio input "true"
type input "6000"
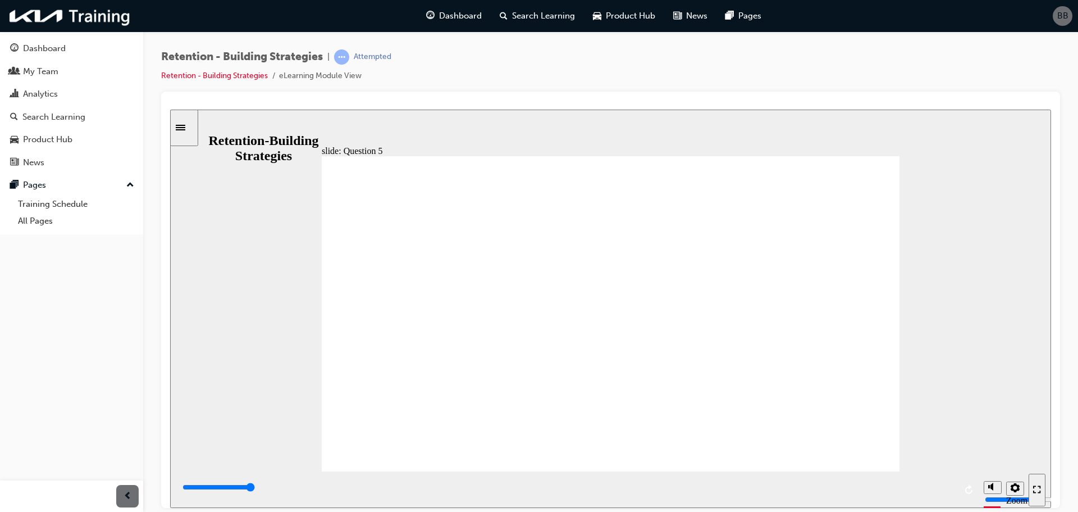
radio input "true"
type input "7000"
